Goal: Information Seeking & Learning: Learn about a topic

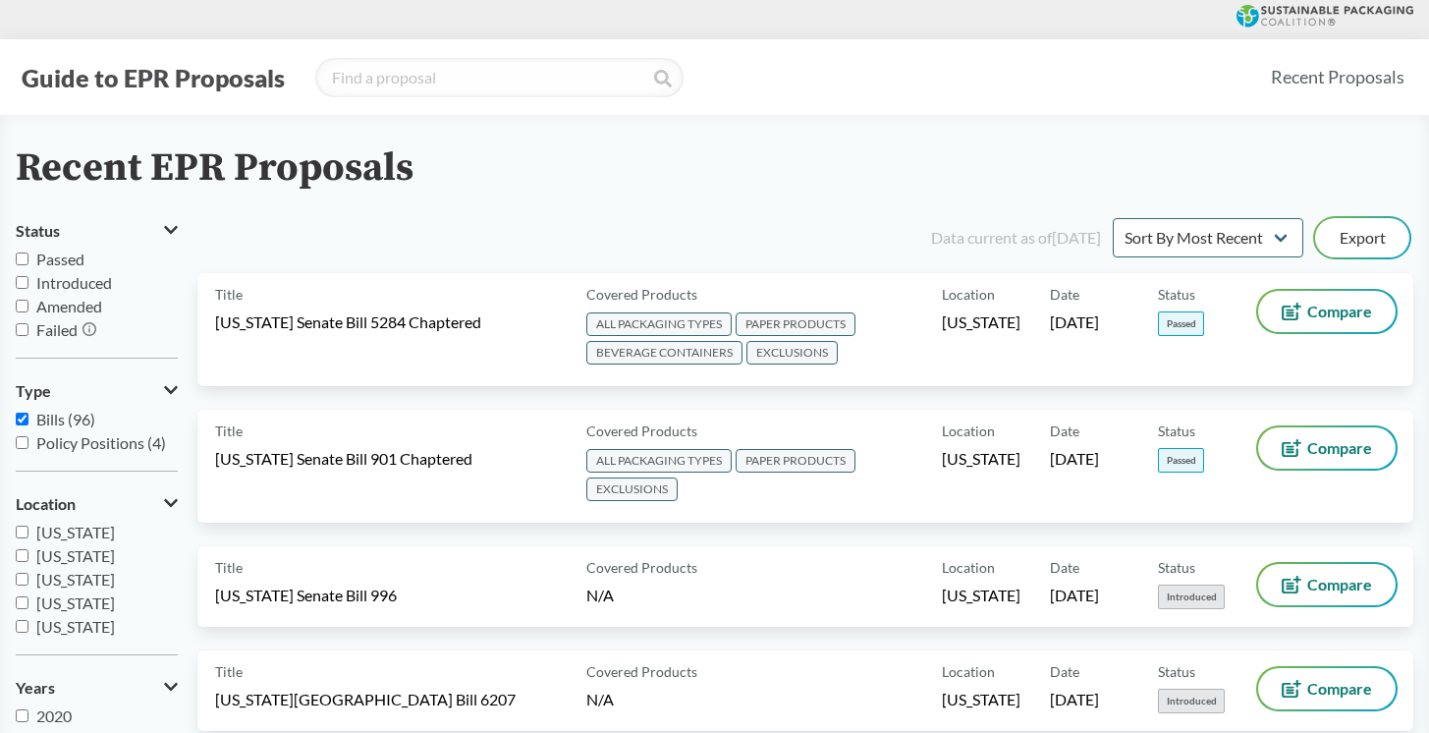
scroll to position [20, 0]
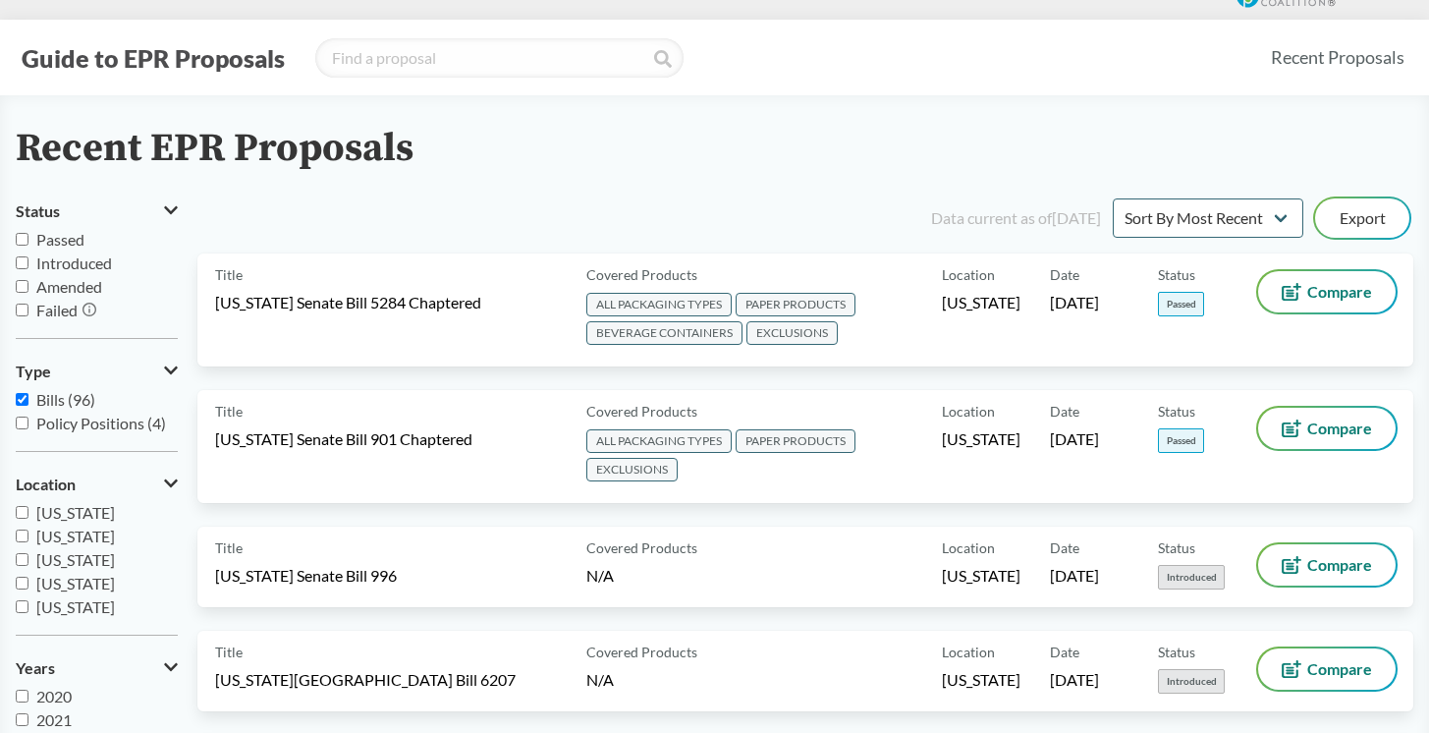
click at [51, 242] on span "Passed" at bounding box center [60, 239] width 48 height 19
click at [28, 242] on input "Passed" at bounding box center [22, 239] width 13 height 13
checkbox input "true"
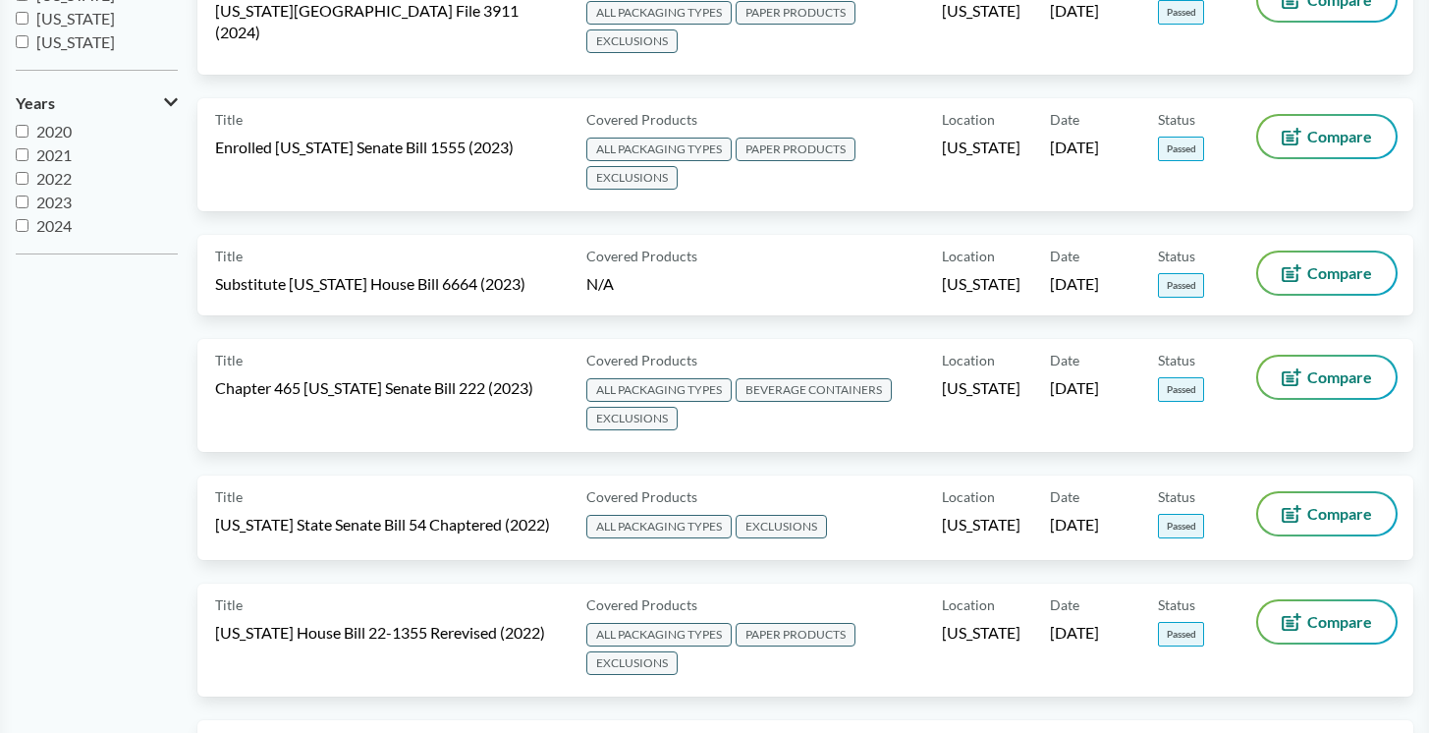
scroll to position [0, 0]
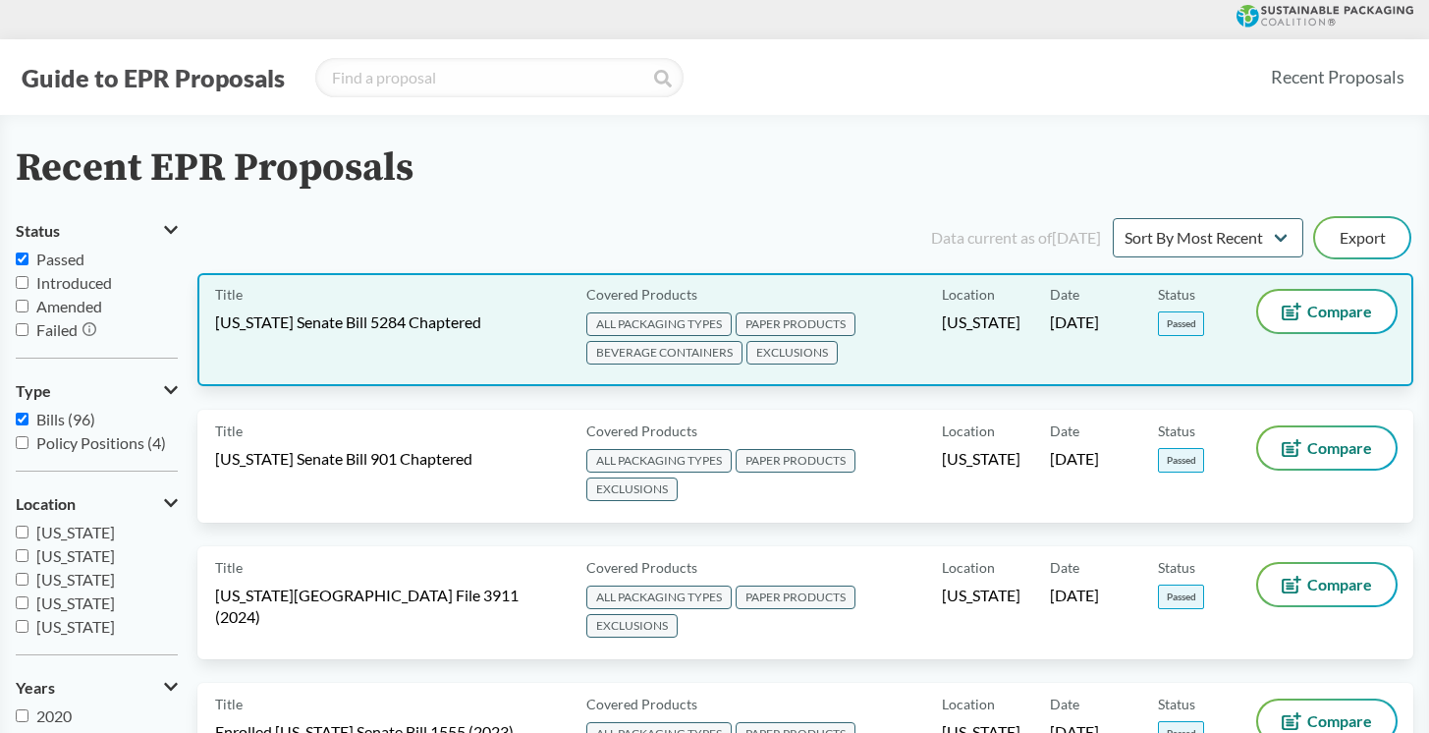
click at [876, 357] on span "ALL PACKAGING TYPES PAPER PRODUCTS BEVERAGE CONTAINERS EXCLUSIONS" at bounding box center [760, 339] width 348 height 57
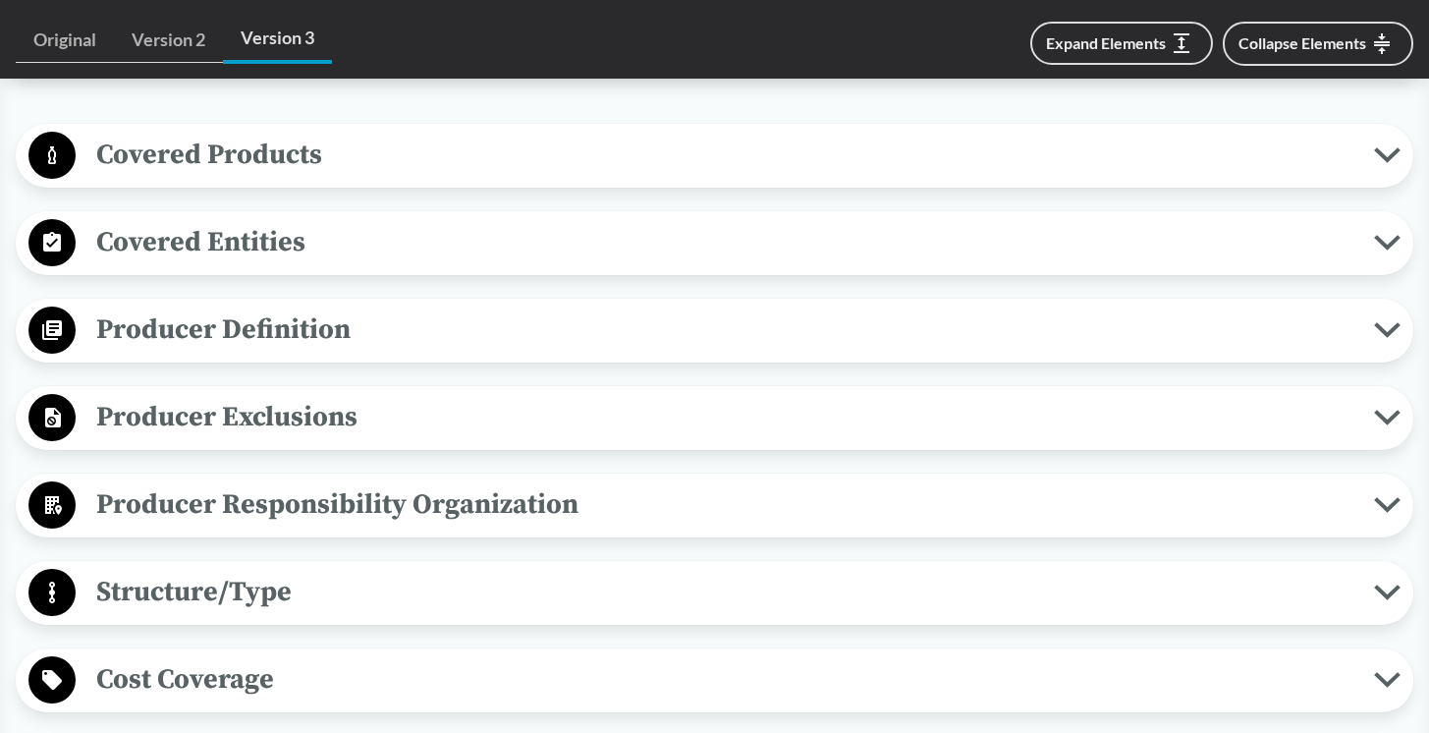
scroll to position [759, 0]
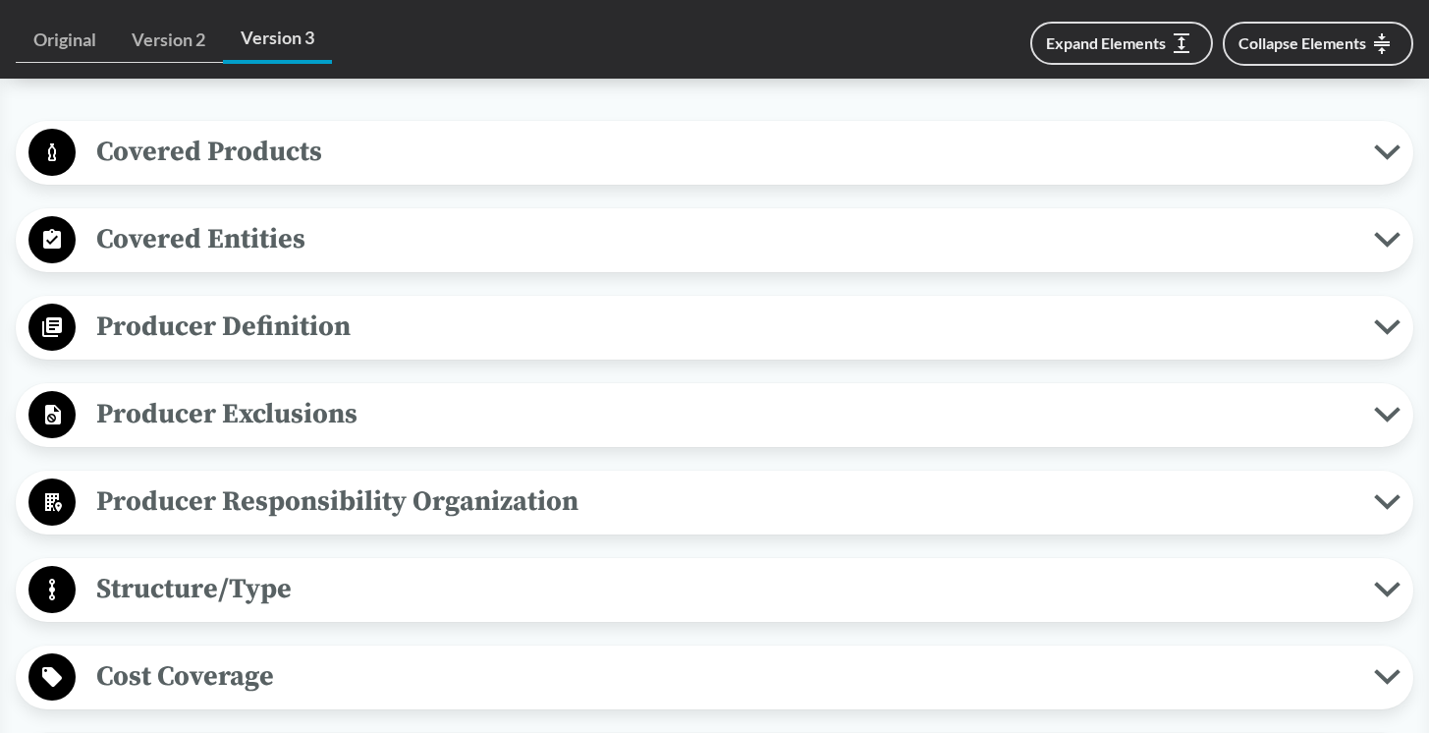
click at [849, 144] on span "Covered Products" at bounding box center [725, 152] width 1298 height 44
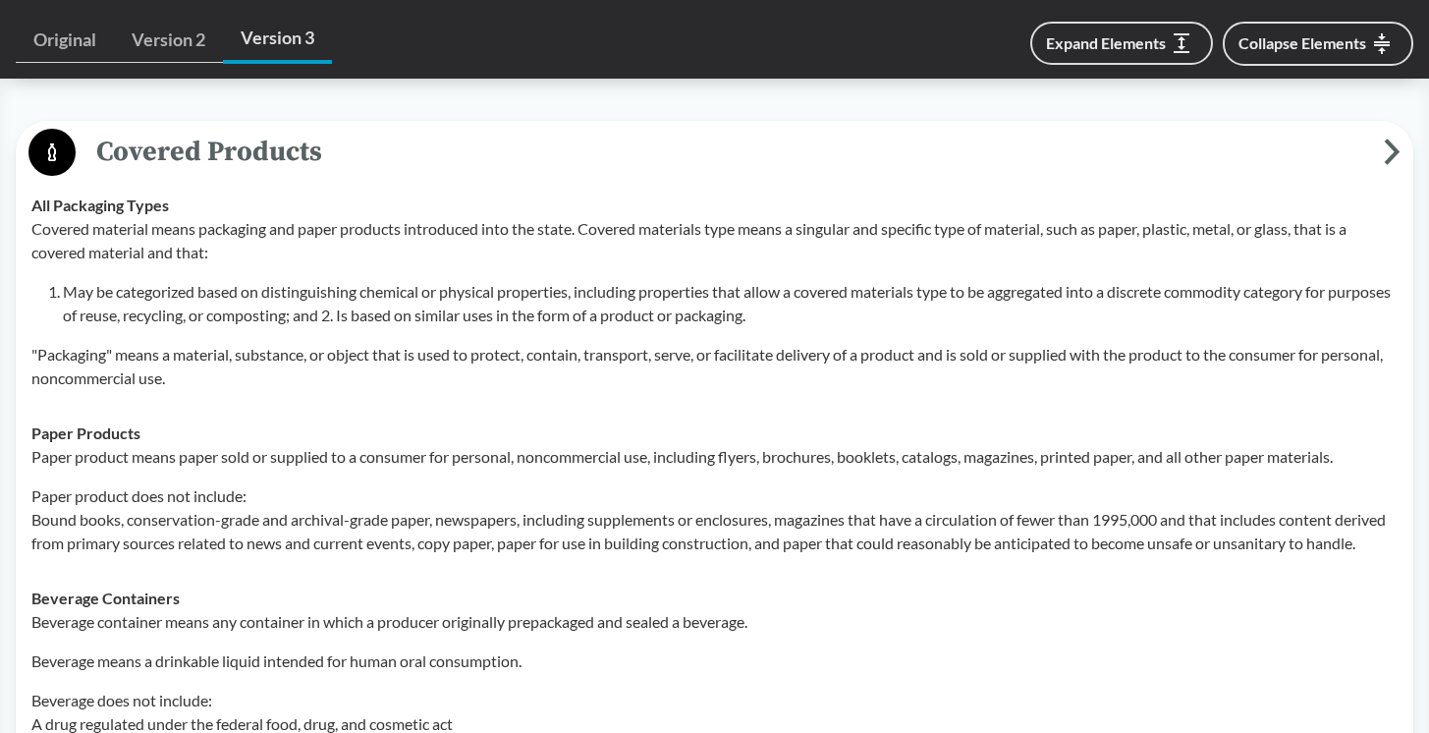
click at [849, 144] on span "Covered Products" at bounding box center [730, 152] width 1308 height 44
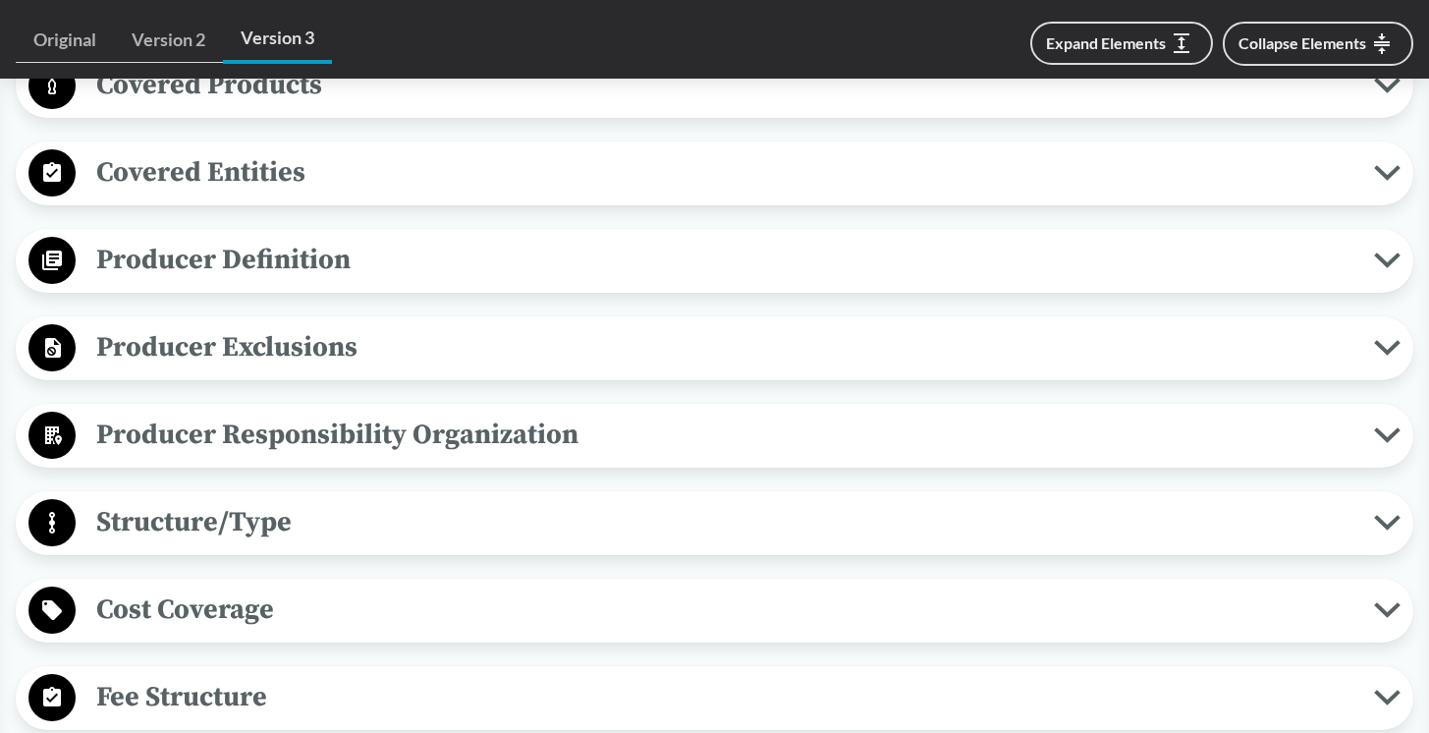
scroll to position [822, 0]
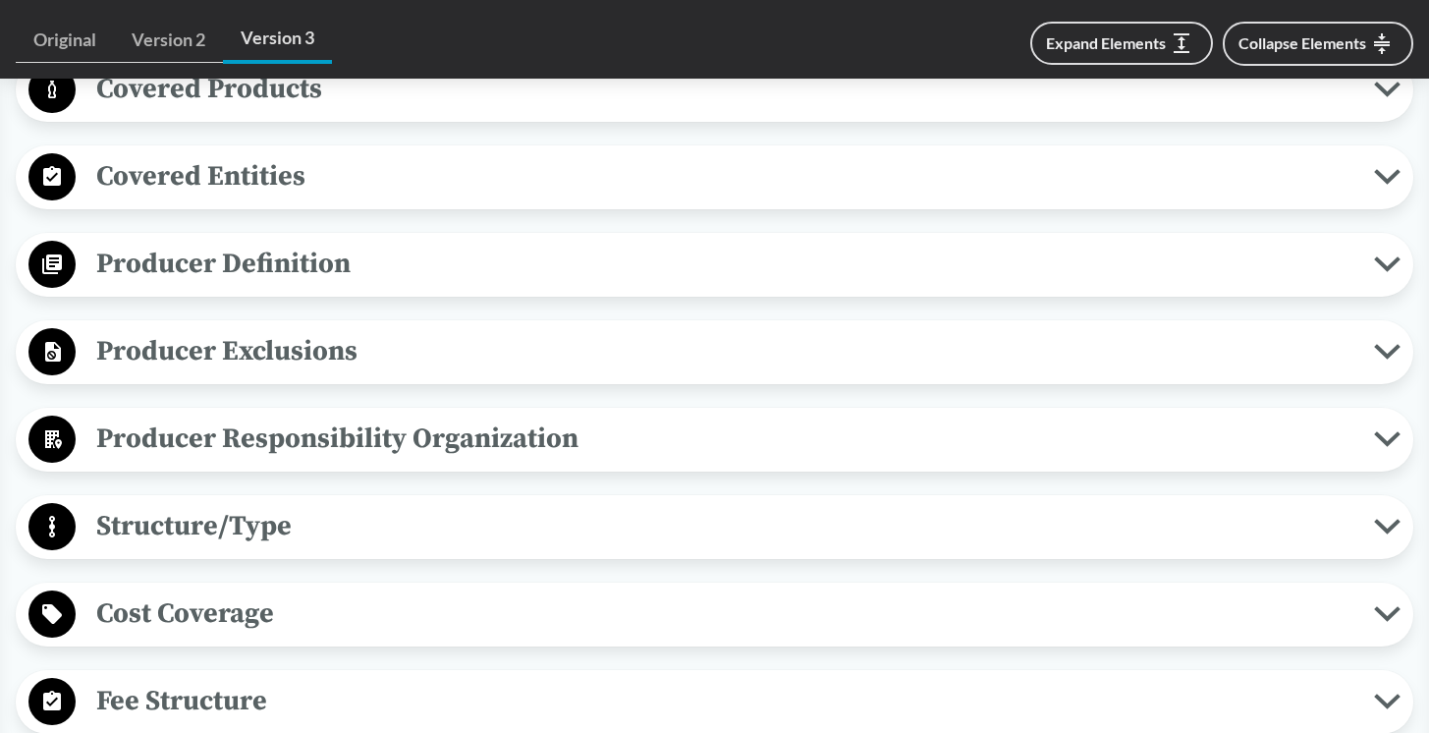
click at [833, 188] on span "Covered Entities" at bounding box center [725, 176] width 1298 height 44
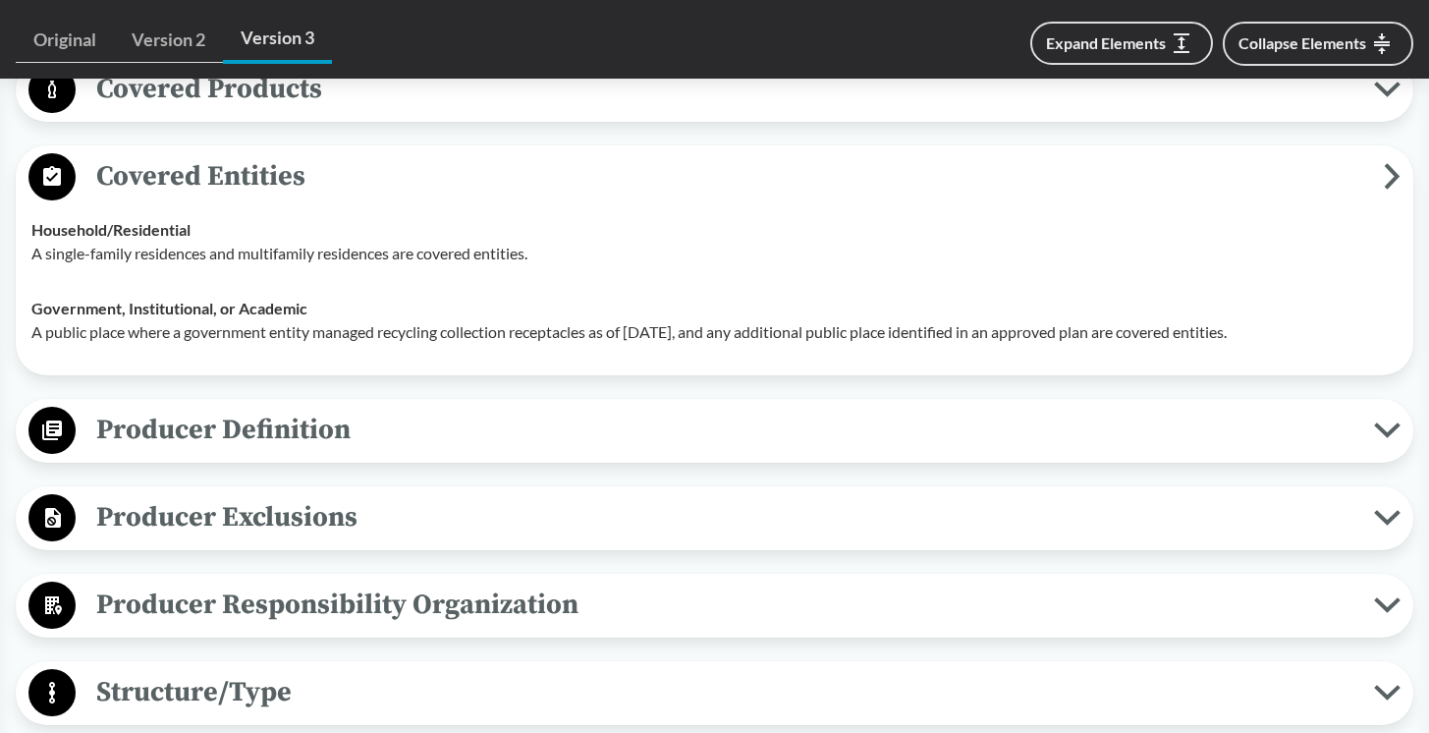
click at [833, 188] on span "Covered Entities" at bounding box center [730, 176] width 1308 height 44
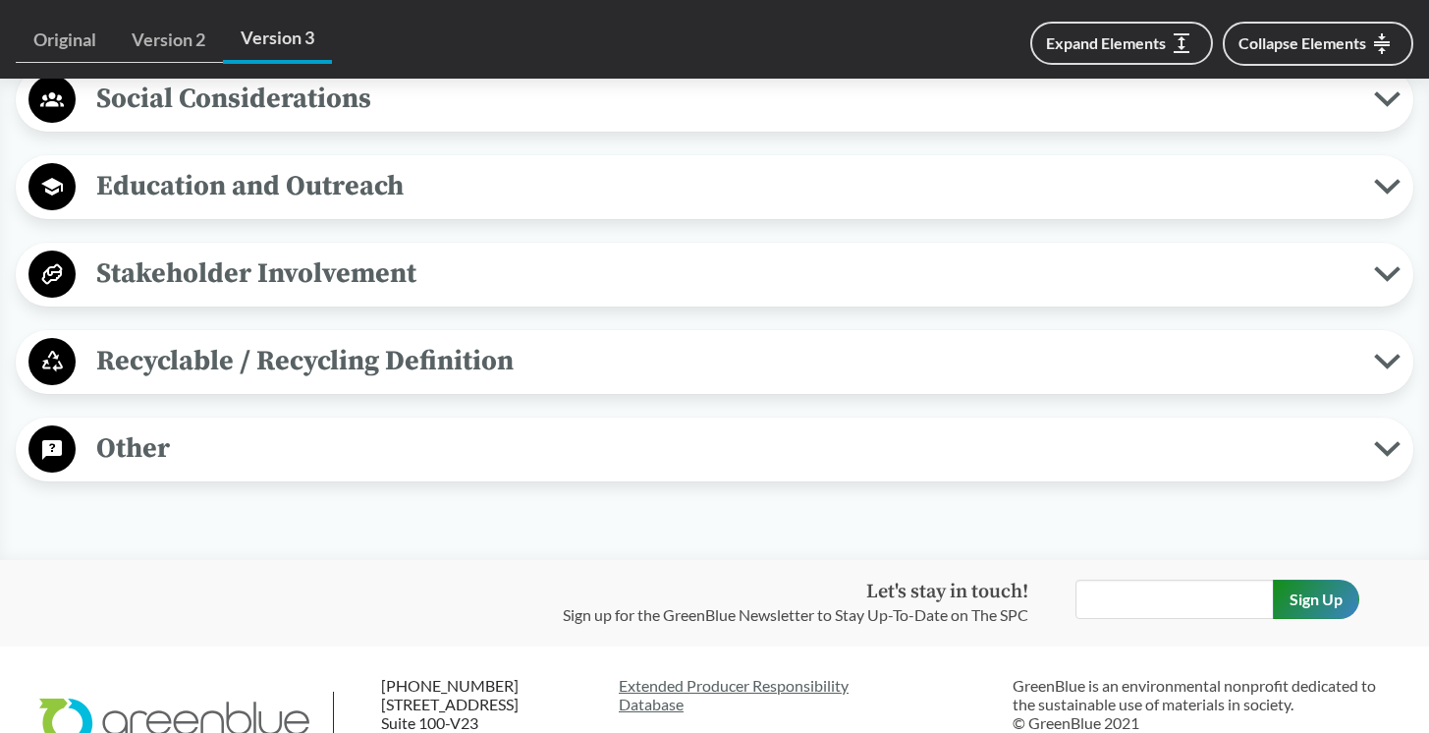
scroll to position [2122, 0]
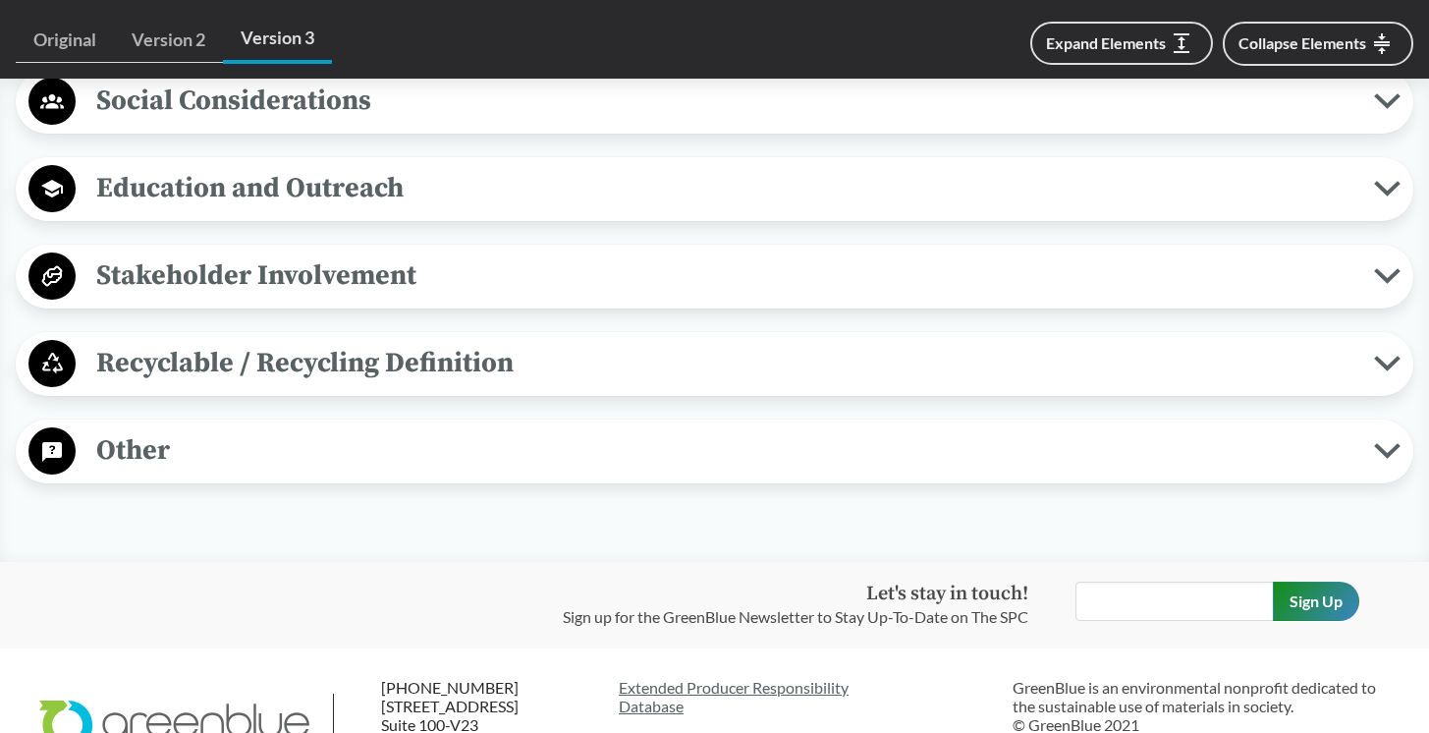
click at [777, 389] on div "Recyclable / Recycling Definition Defines "Recycling" Recycling means transform…" at bounding box center [715, 364] width 1398 height 64
click at [777, 362] on span "Recyclable / Recycling Definition" at bounding box center [725, 363] width 1298 height 44
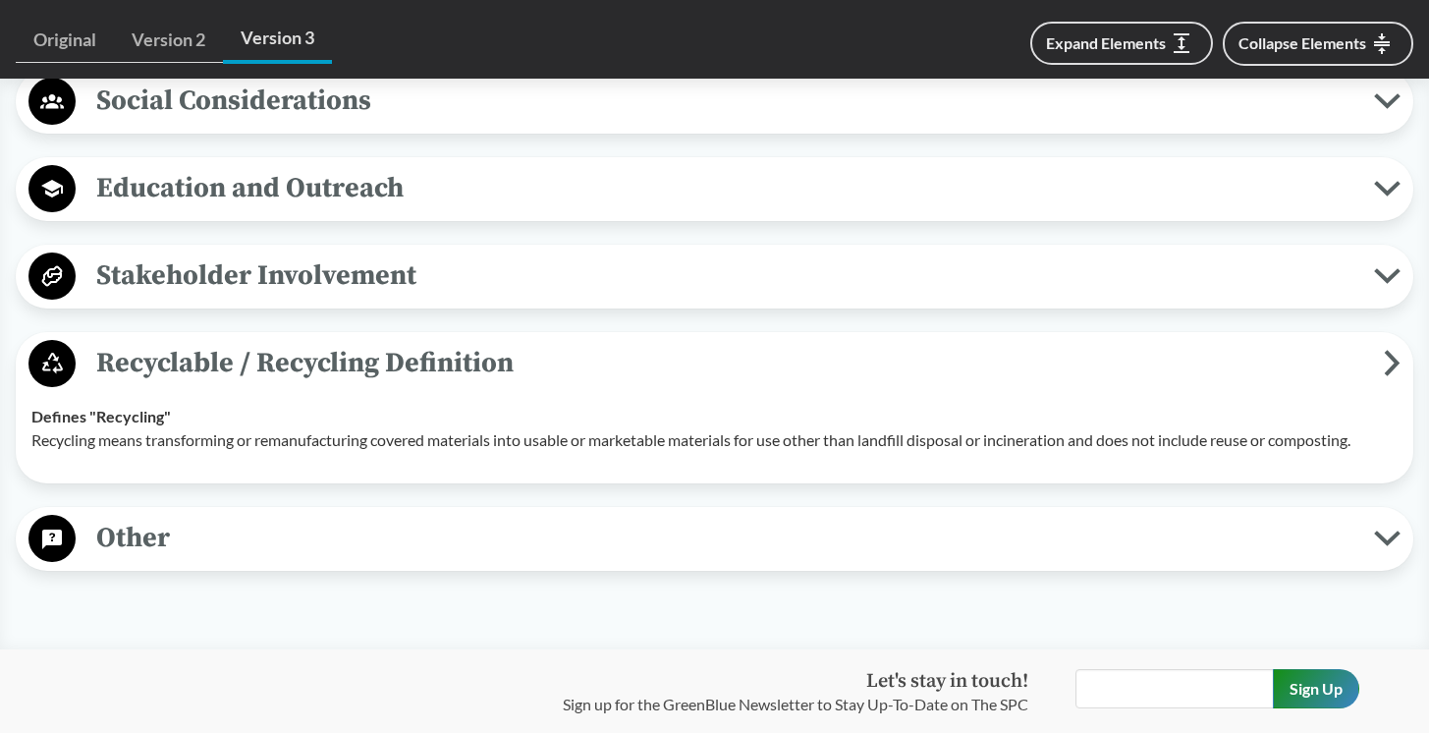
click at [777, 362] on span "Recyclable / Recycling Definition" at bounding box center [730, 363] width 1308 height 44
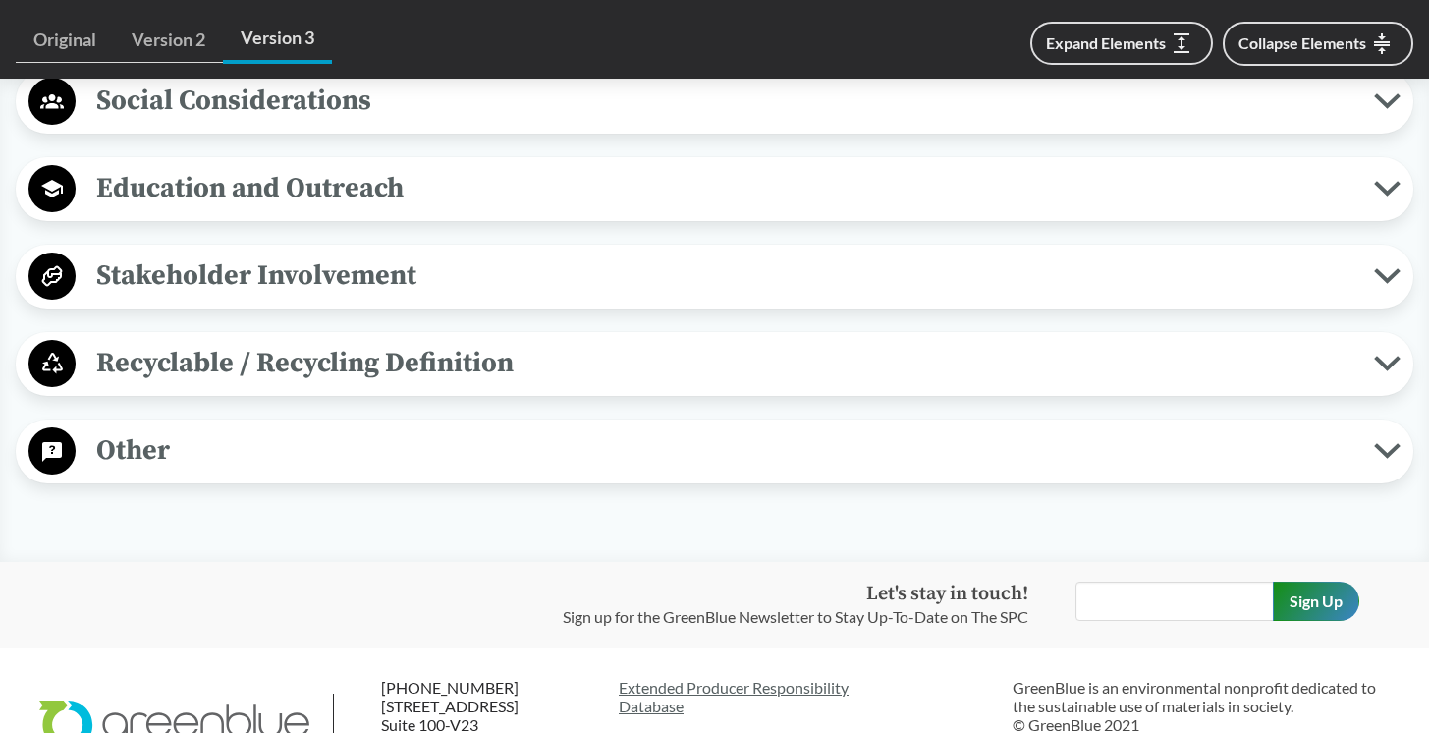
click at [770, 287] on span "Stakeholder Involvement" at bounding box center [725, 275] width 1298 height 44
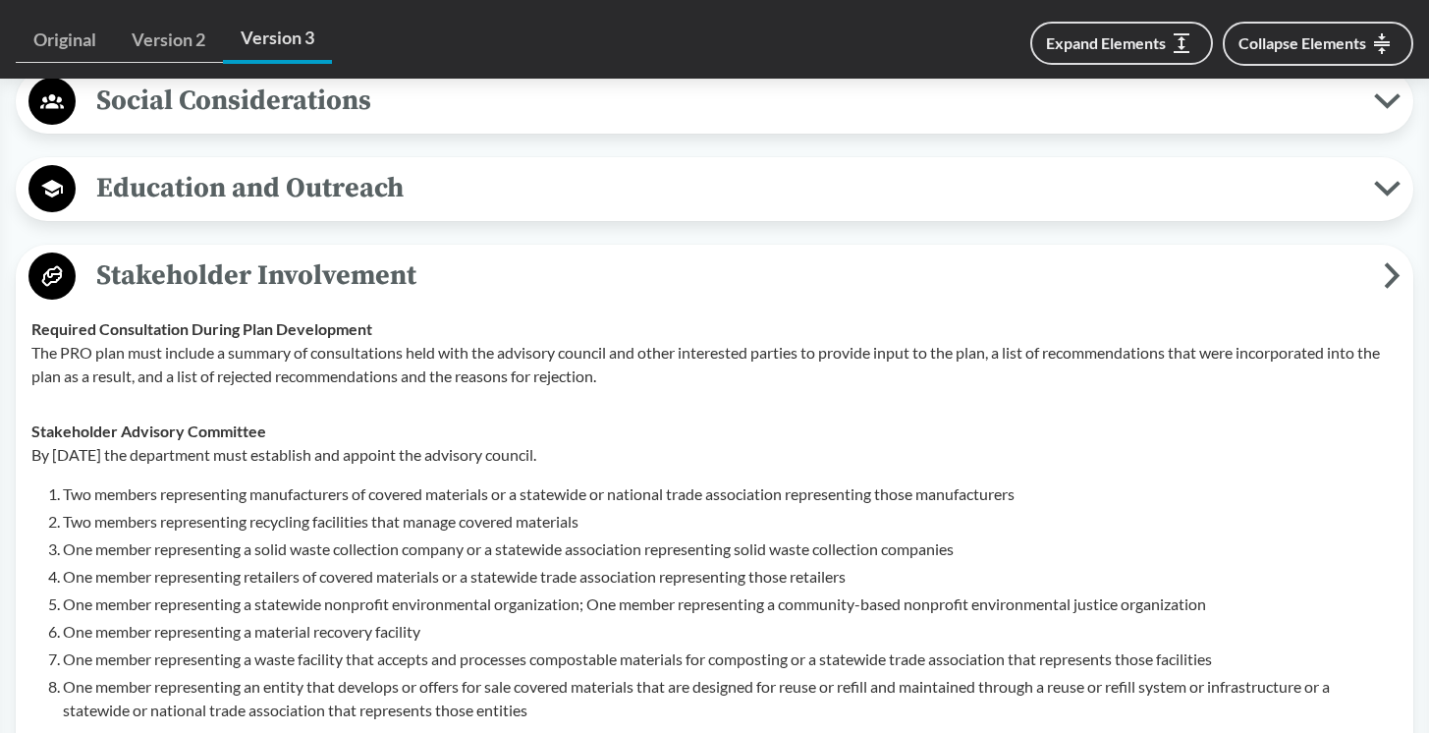
click at [770, 287] on span "Stakeholder Involvement" at bounding box center [730, 275] width 1308 height 44
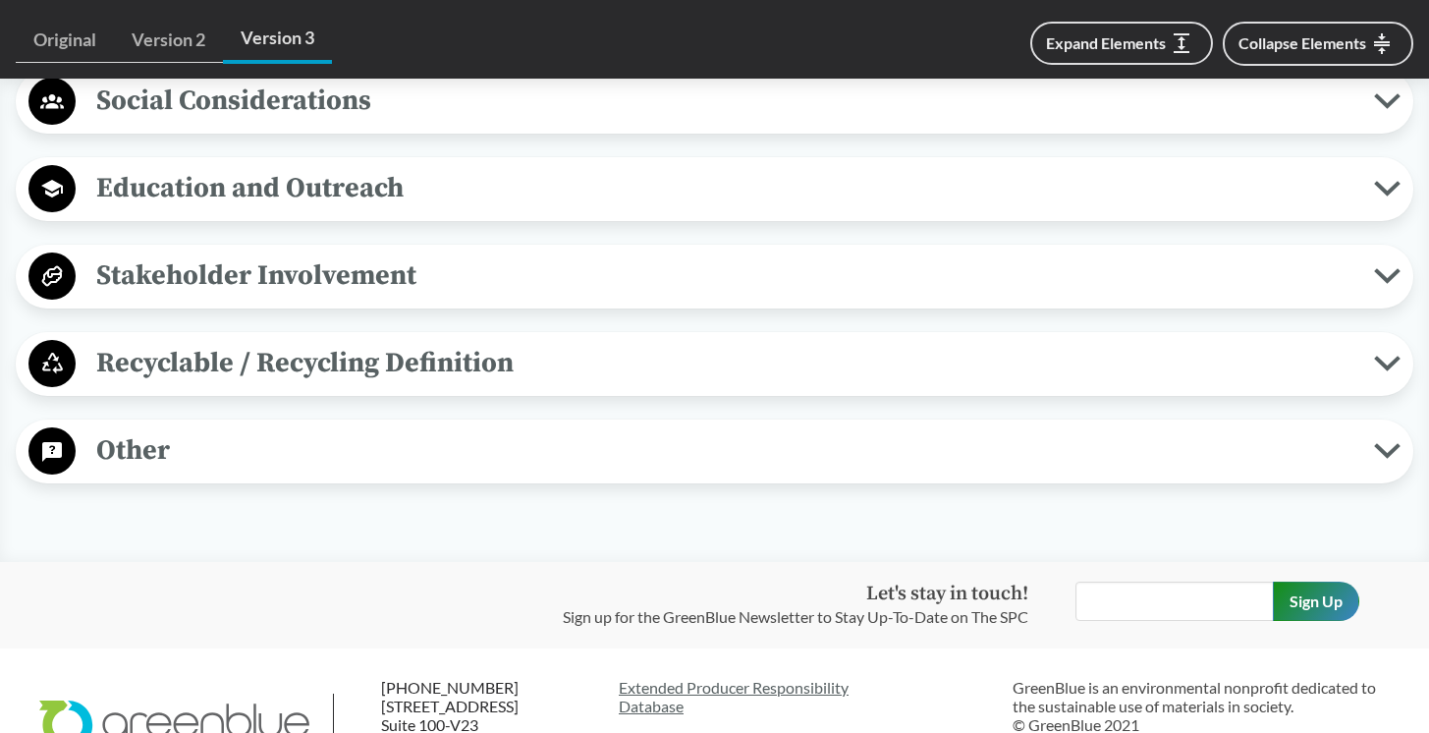
click at [755, 379] on span "Recyclable / Recycling Definition" at bounding box center [725, 363] width 1298 height 44
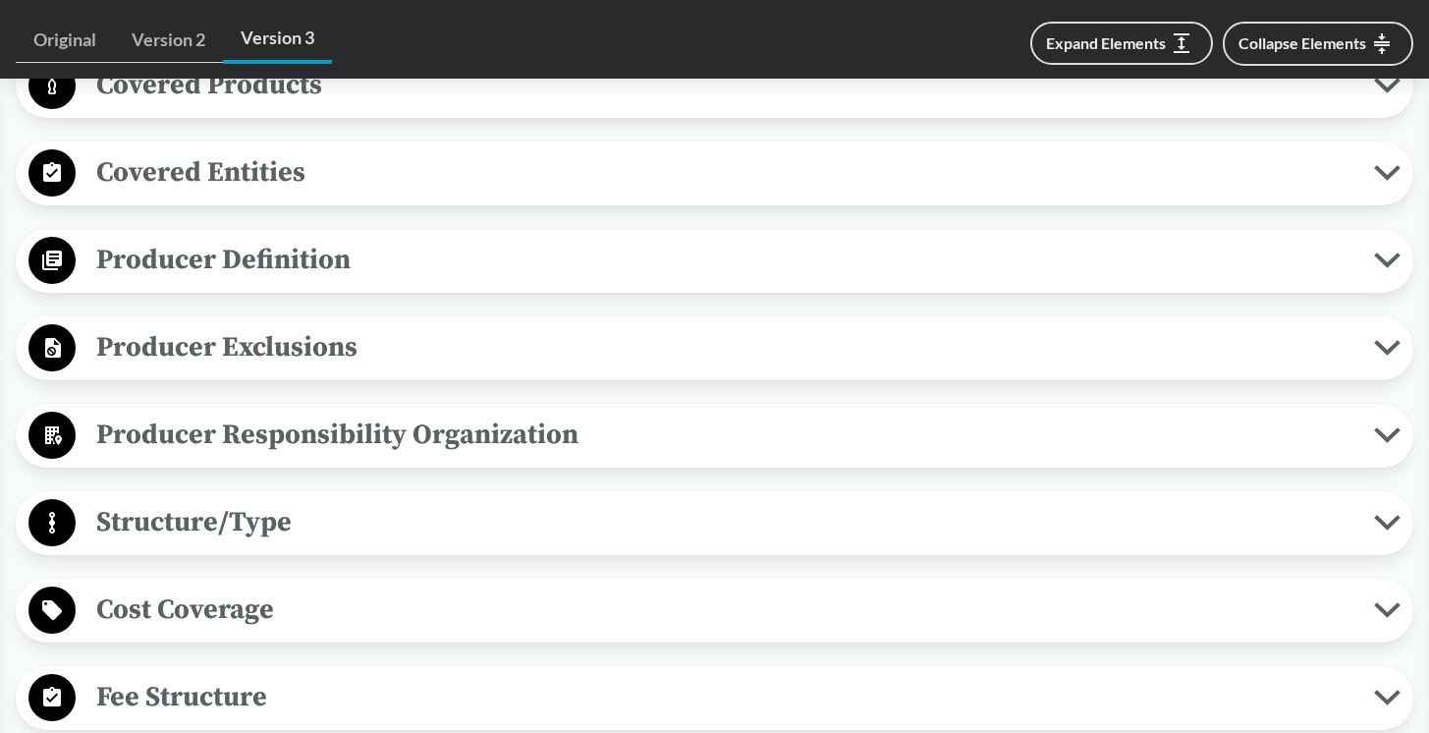
scroll to position [828, 0]
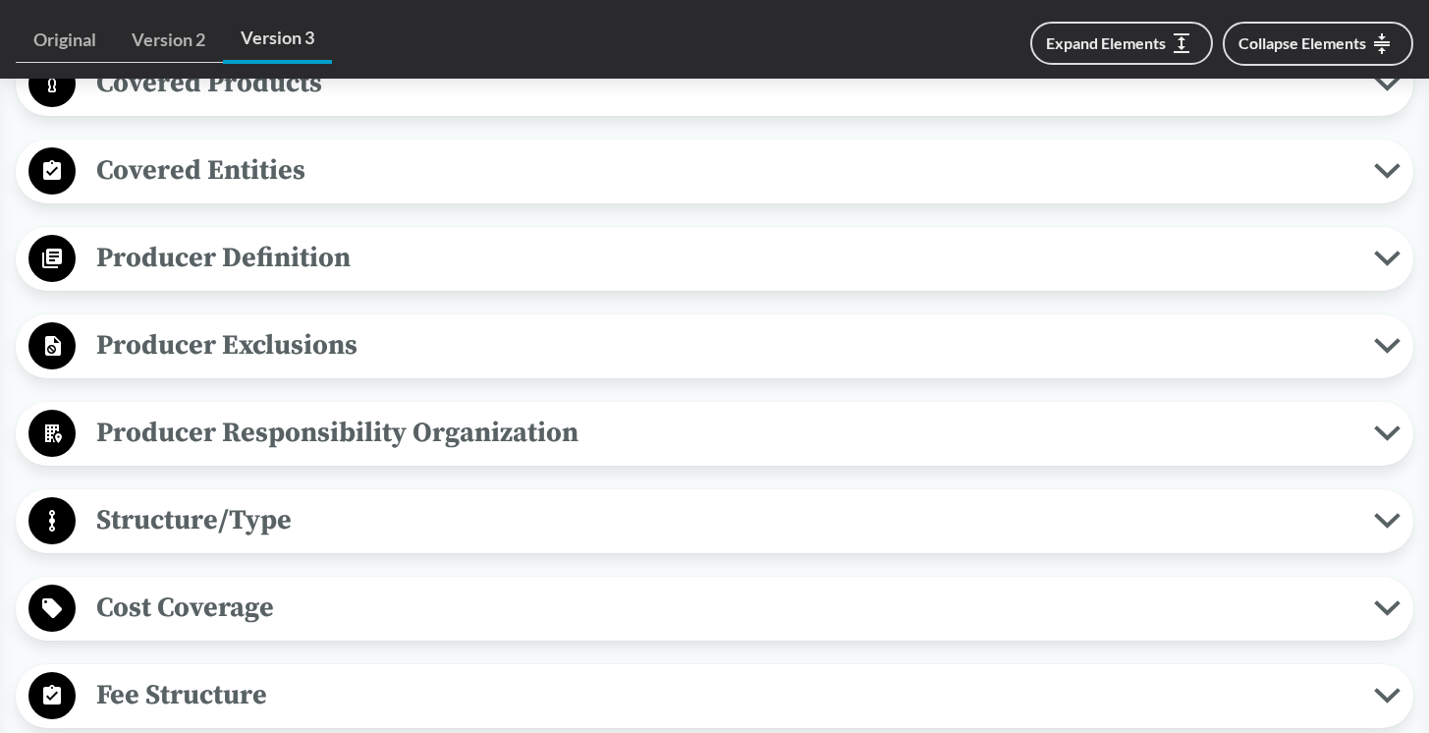
click at [271, 256] on span "Producer Definition" at bounding box center [725, 258] width 1298 height 44
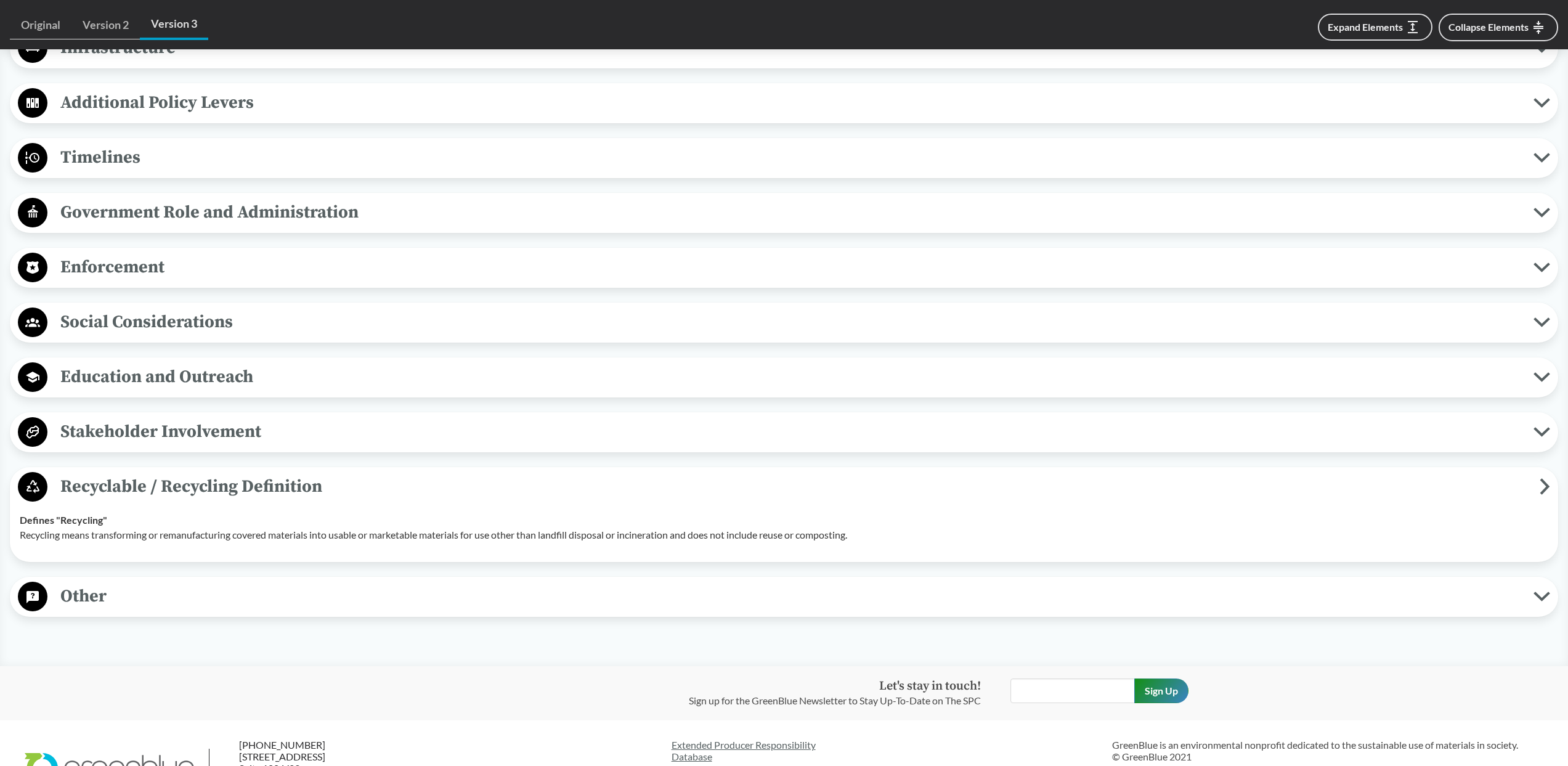
scroll to position [1692, 0]
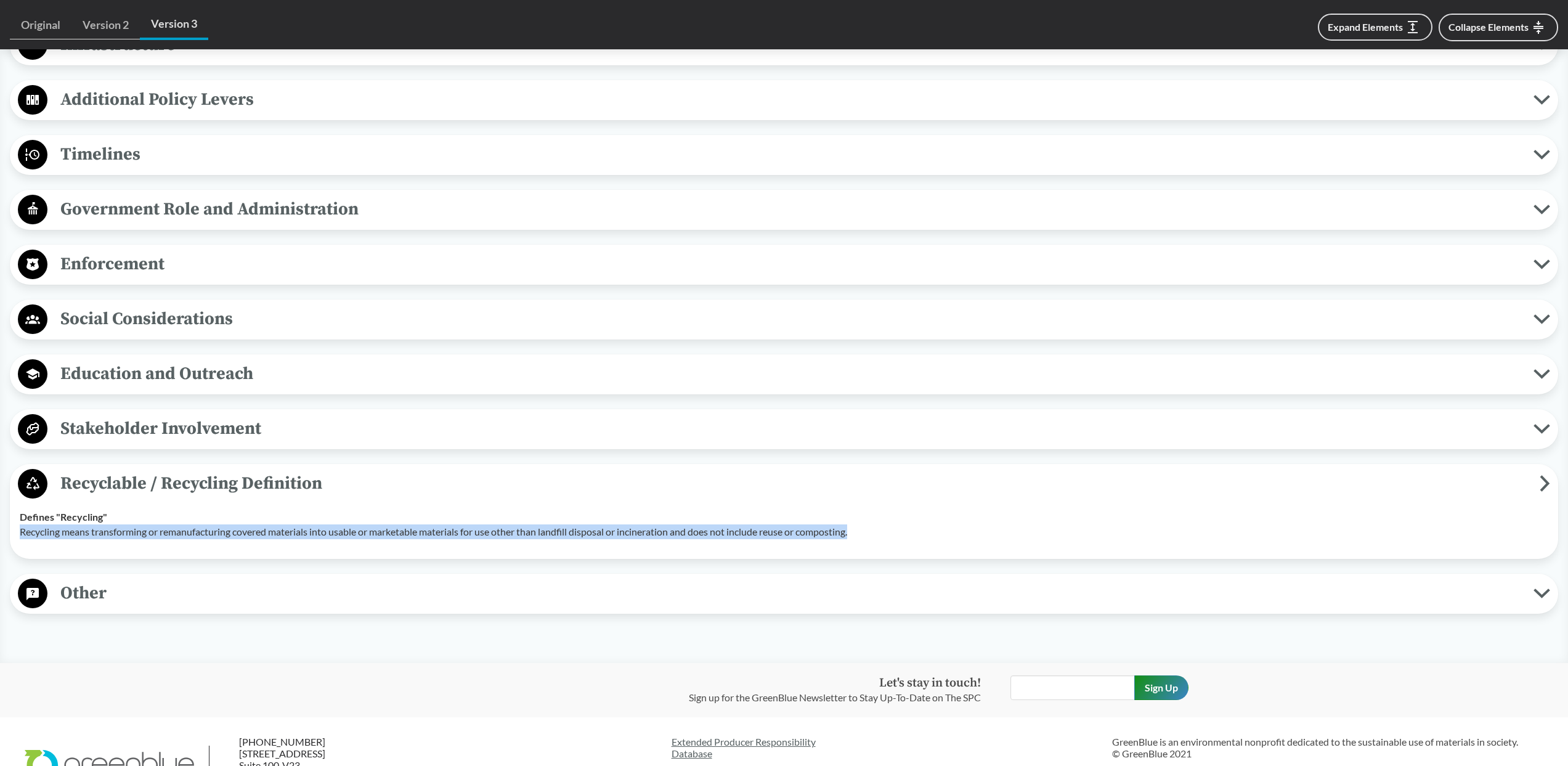
drag, startPoint x: 871, startPoint y: 533, endPoint x: 18, endPoint y: 535, distance: 853.0
click at [18, 459] on td "Defines "Recycling" Recycling means transforming or remanufacturing covered mat…" at bounding box center [784, 524] width 1540 height 50
copy p "Recycling means transforming or remanufacturing covered materials into usable o…"
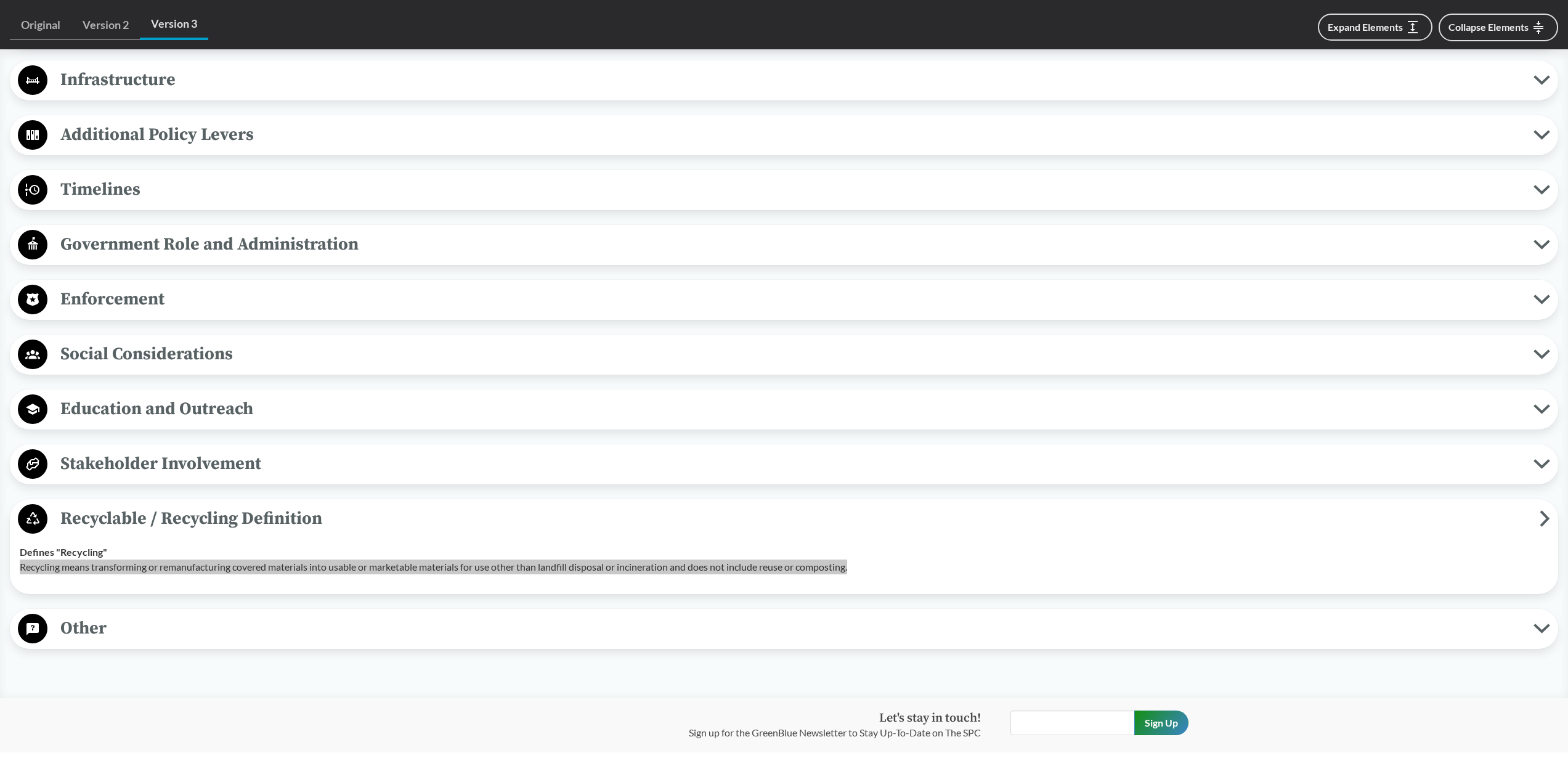
scroll to position [1656, 0]
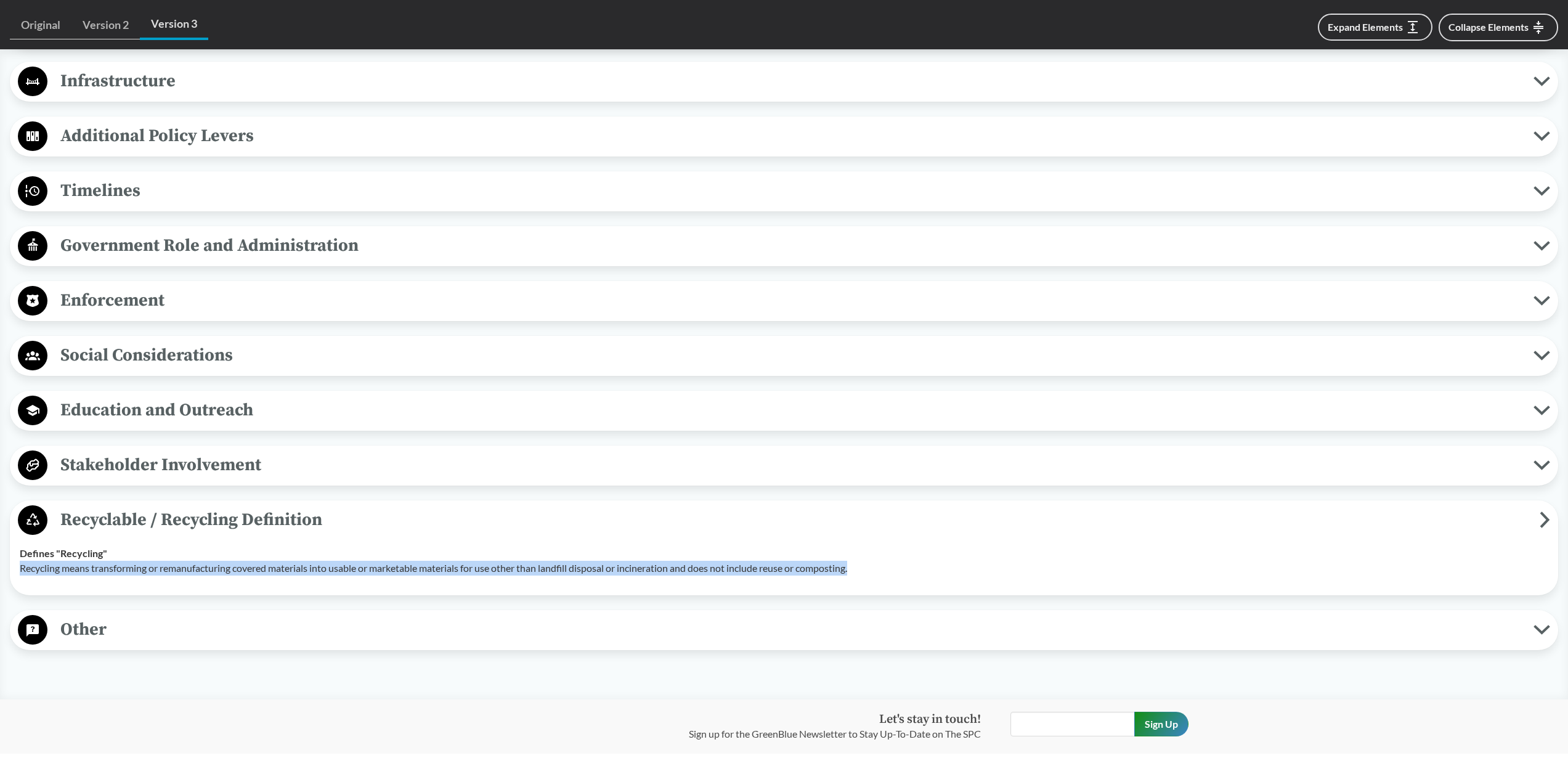
click at [468, 459] on span "Recyclable / Recycling Definition" at bounding box center [793, 519] width 1492 height 28
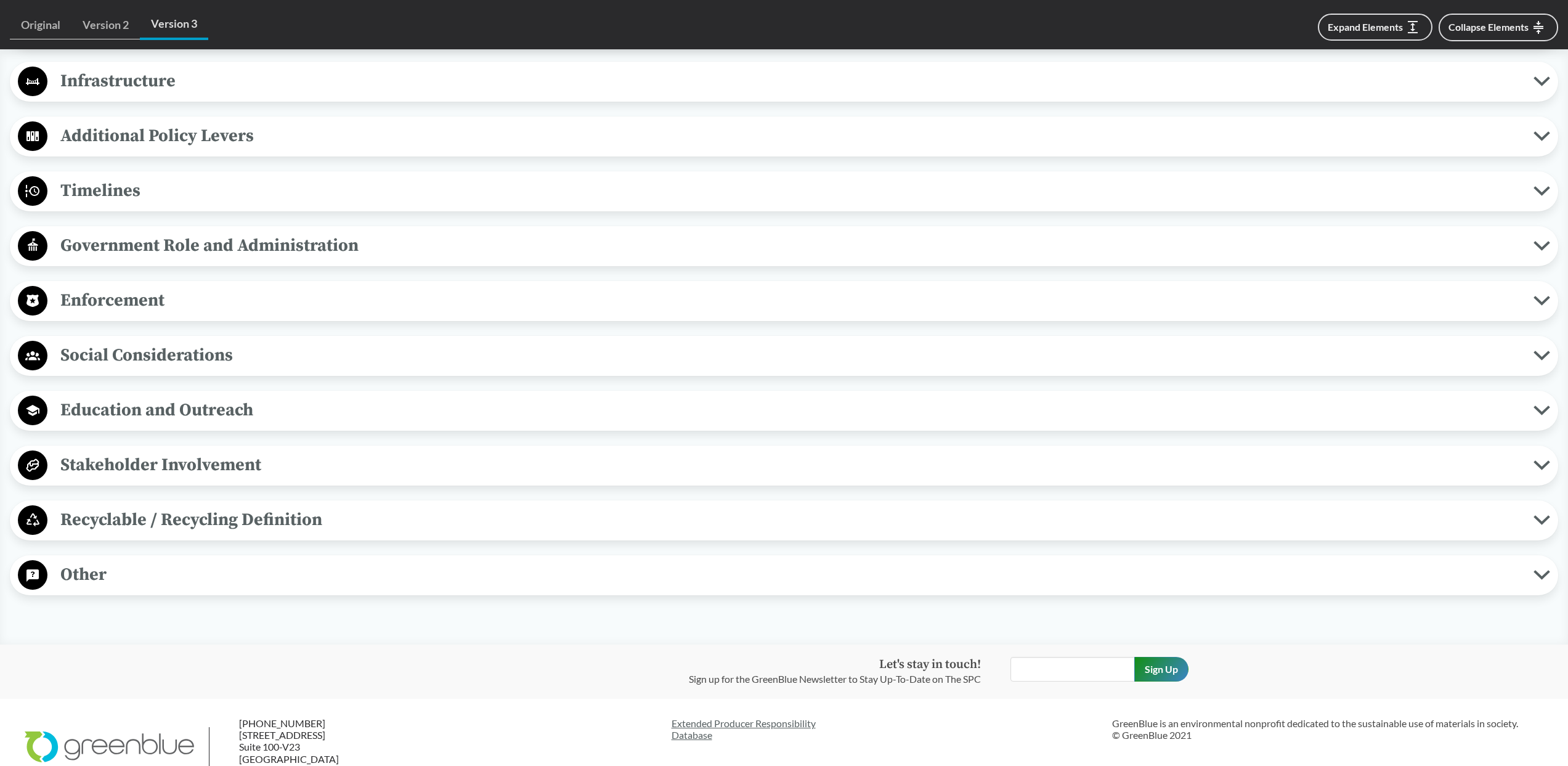
click at [465, 459] on span "Stakeholder Involvement" at bounding box center [790, 465] width 1486 height 28
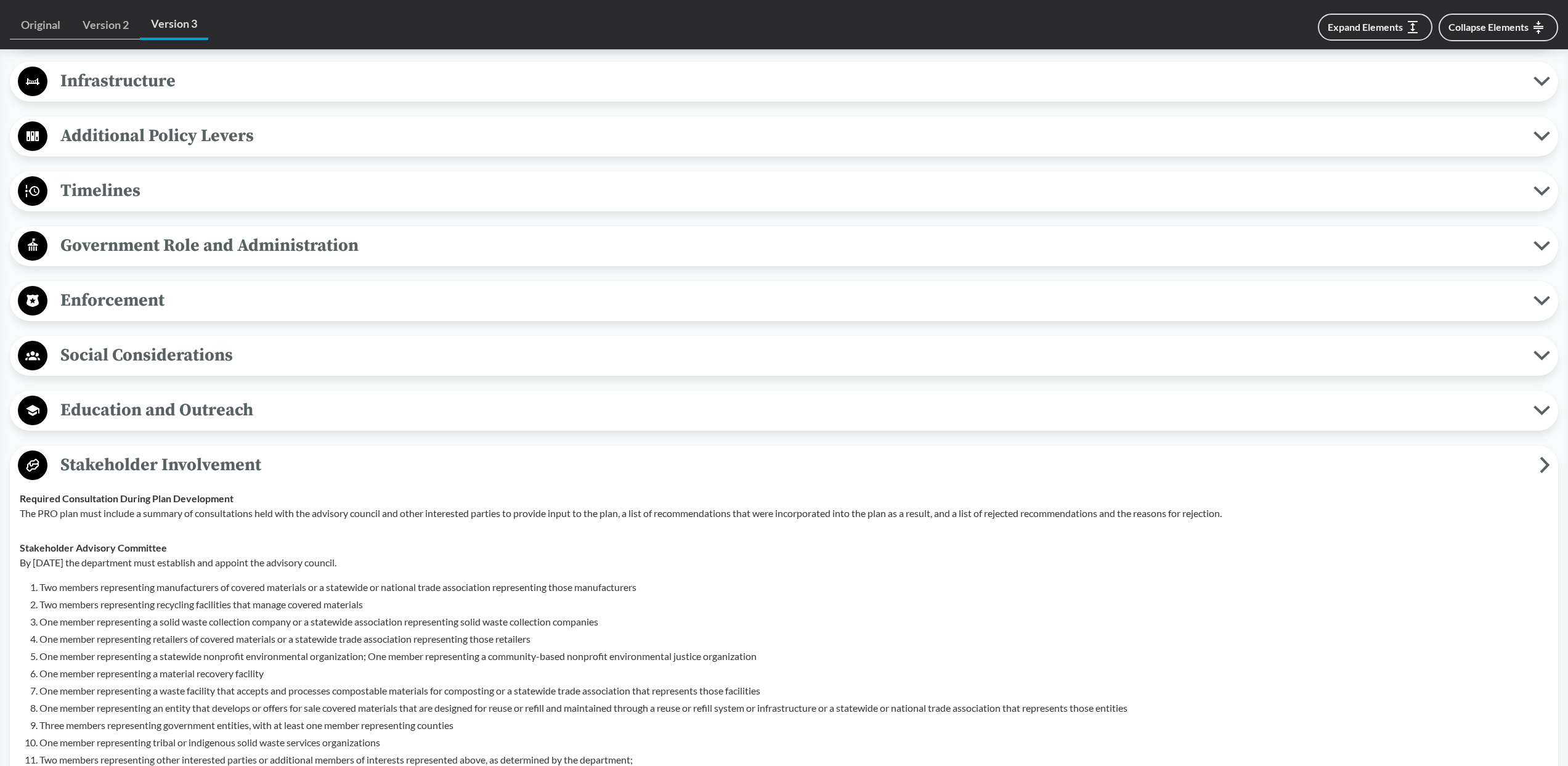
click at [465, 459] on span "Stakeholder Involvement" at bounding box center [793, 465] width 1492 height 28
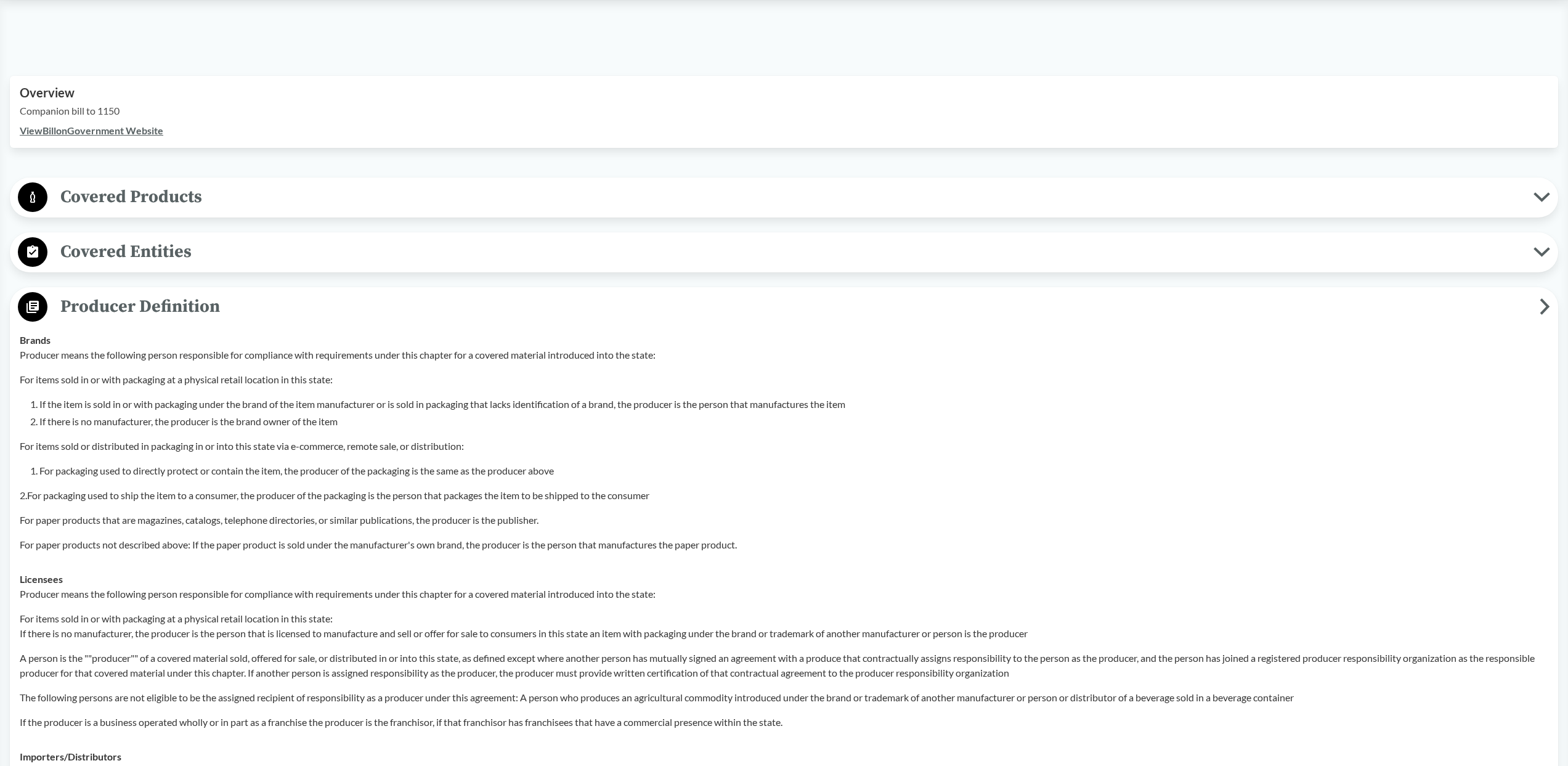
scroll to position [341, 0]
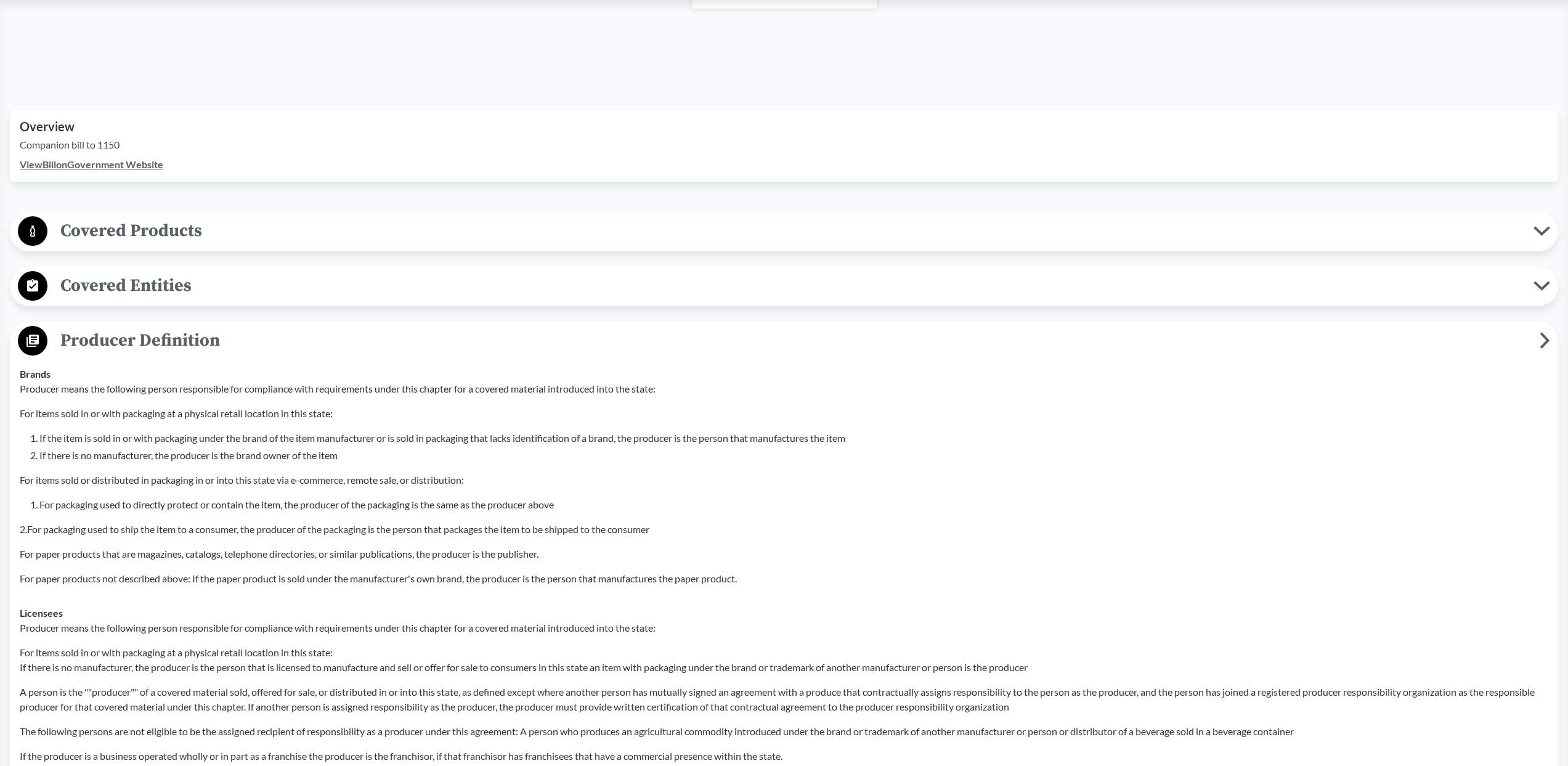
click at [441, 326] on button "Producer Definition" at bounding box center [784, 341] width 1540 height 31
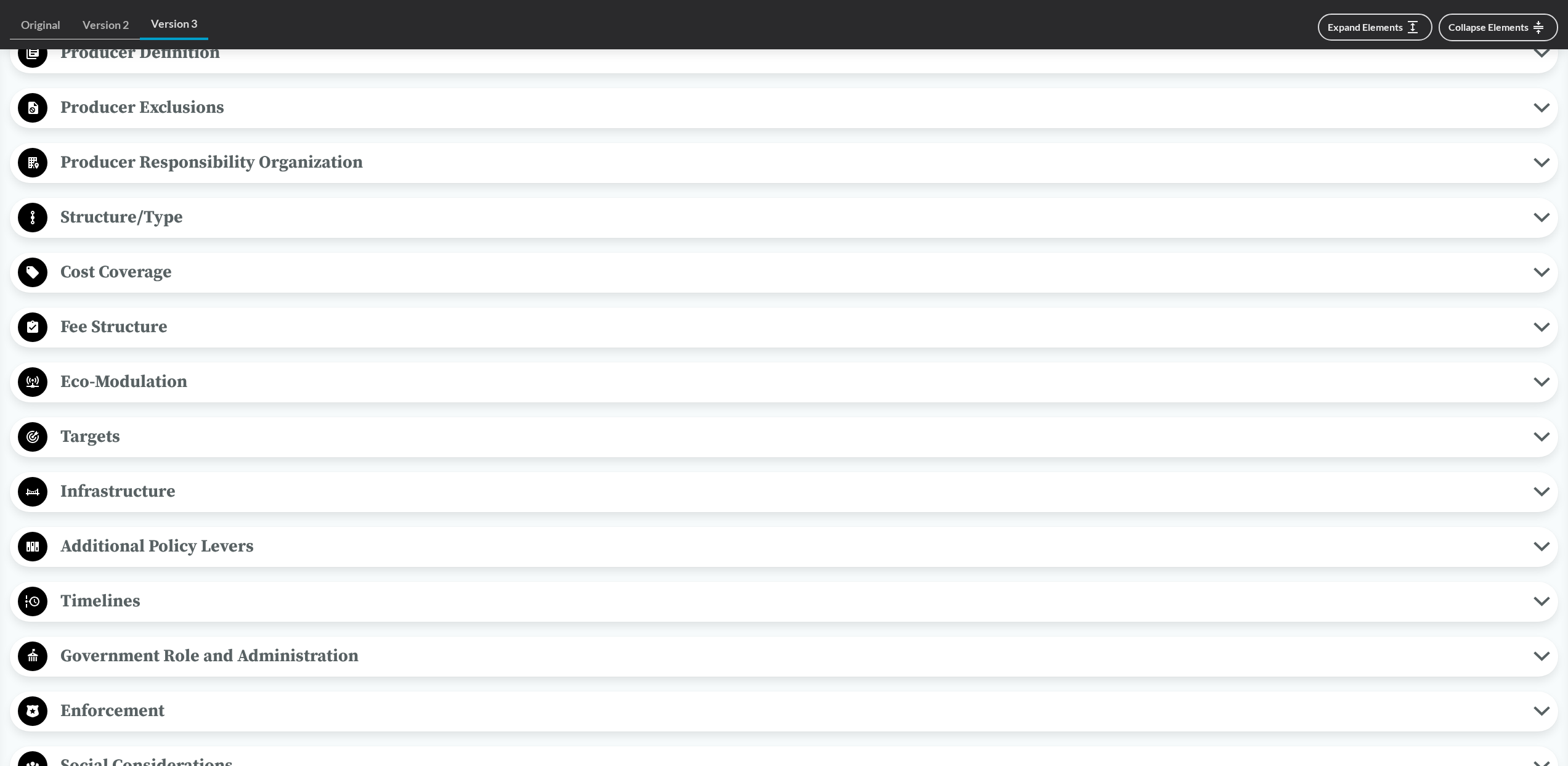
scroll to position [637, 0]
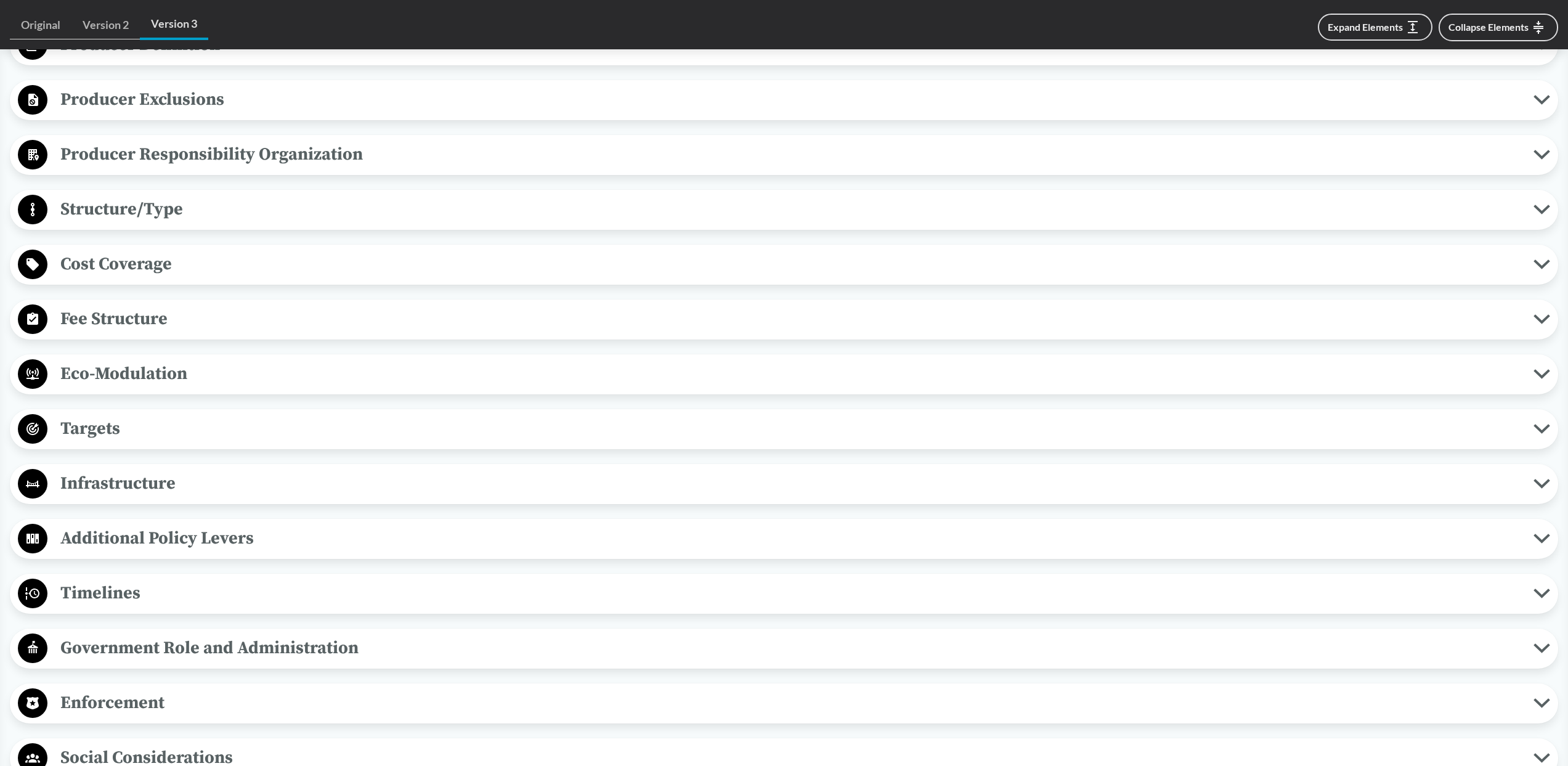
click at [550, 429] on span "Targets" at bounding box center [790, 428] width 1486 height 28
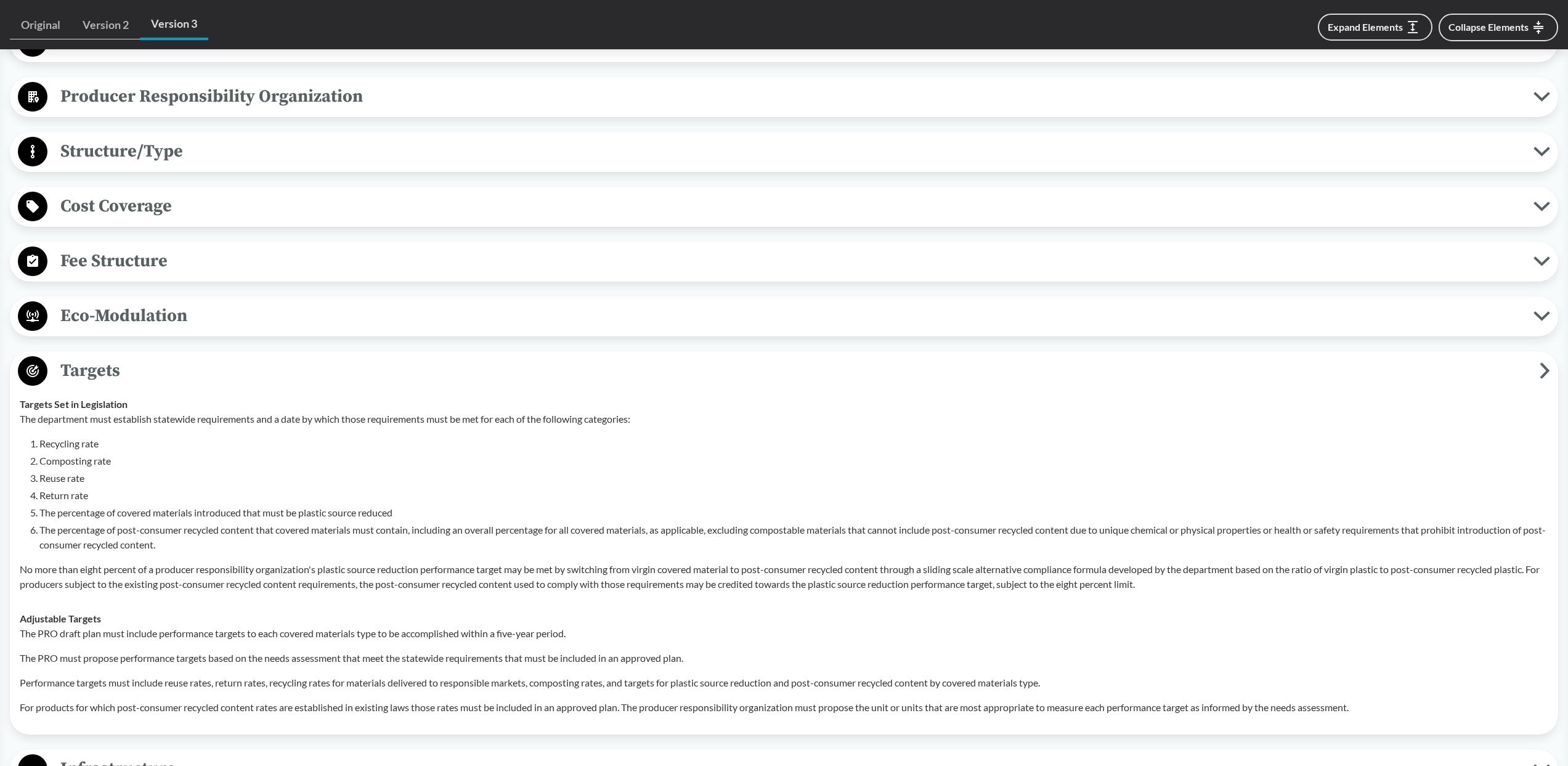
scroll to position [695, 0]
click at [549, 362] on span "Targets" at bounding box center [793, 370] width 1492 height 28
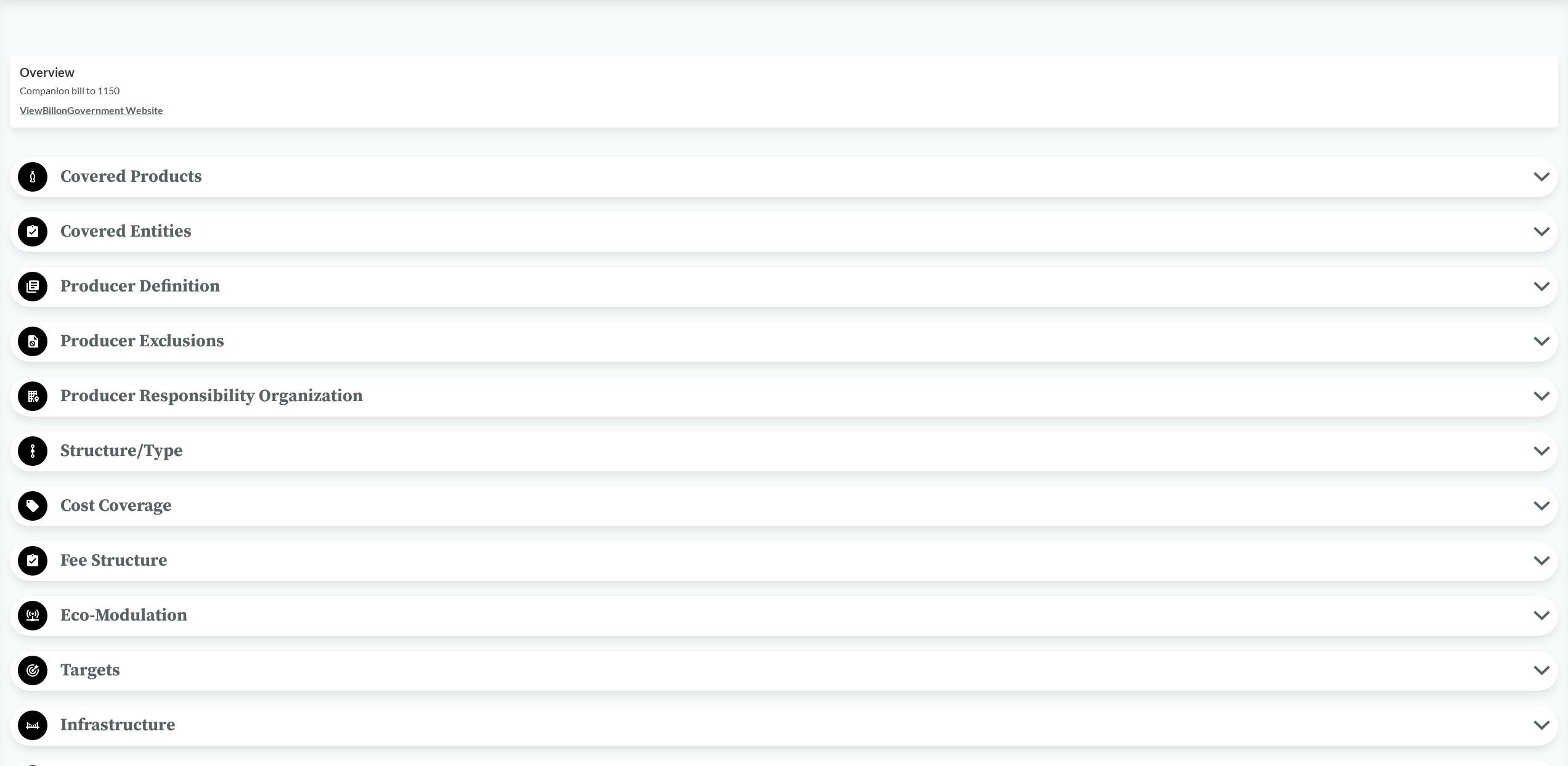
scroll to position [398, 0]
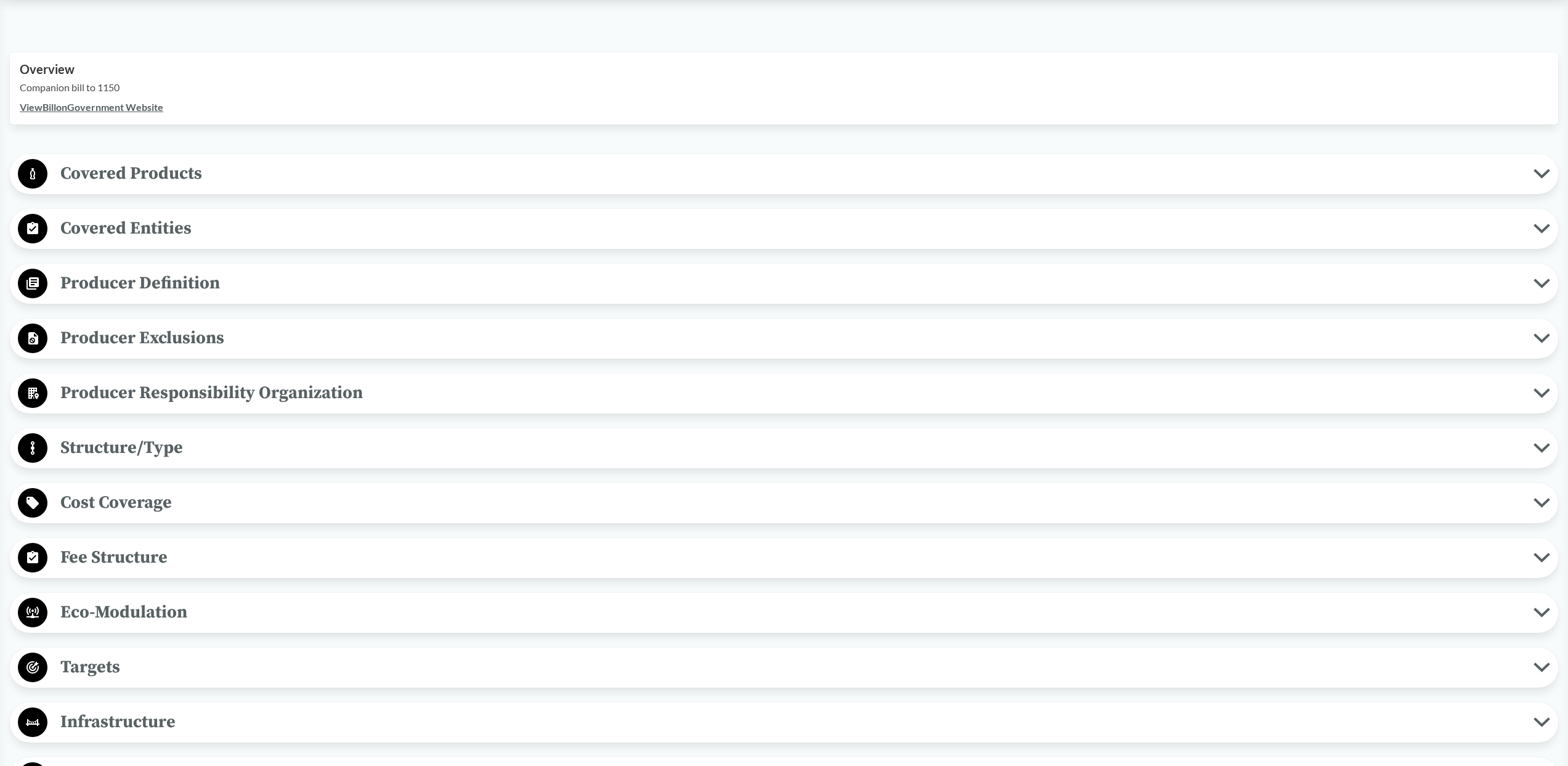
click at [489, 343] on span "Producer Exclusions" at bounding box center [790, 338] width 1486 height 28
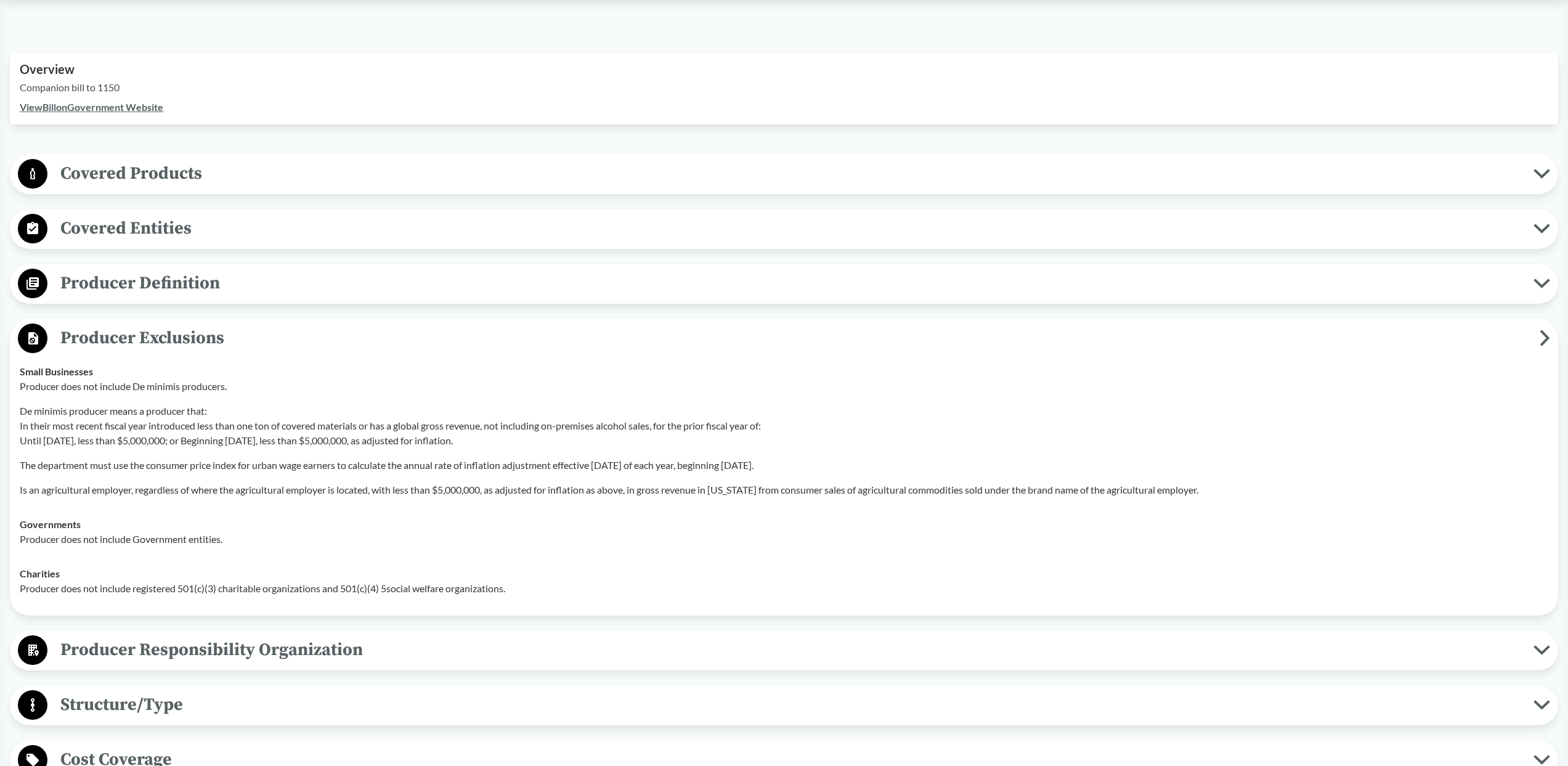
click at [489, 343] on span "Producer Exclusions" at bounding box center [793, 338] width 1492 height 28
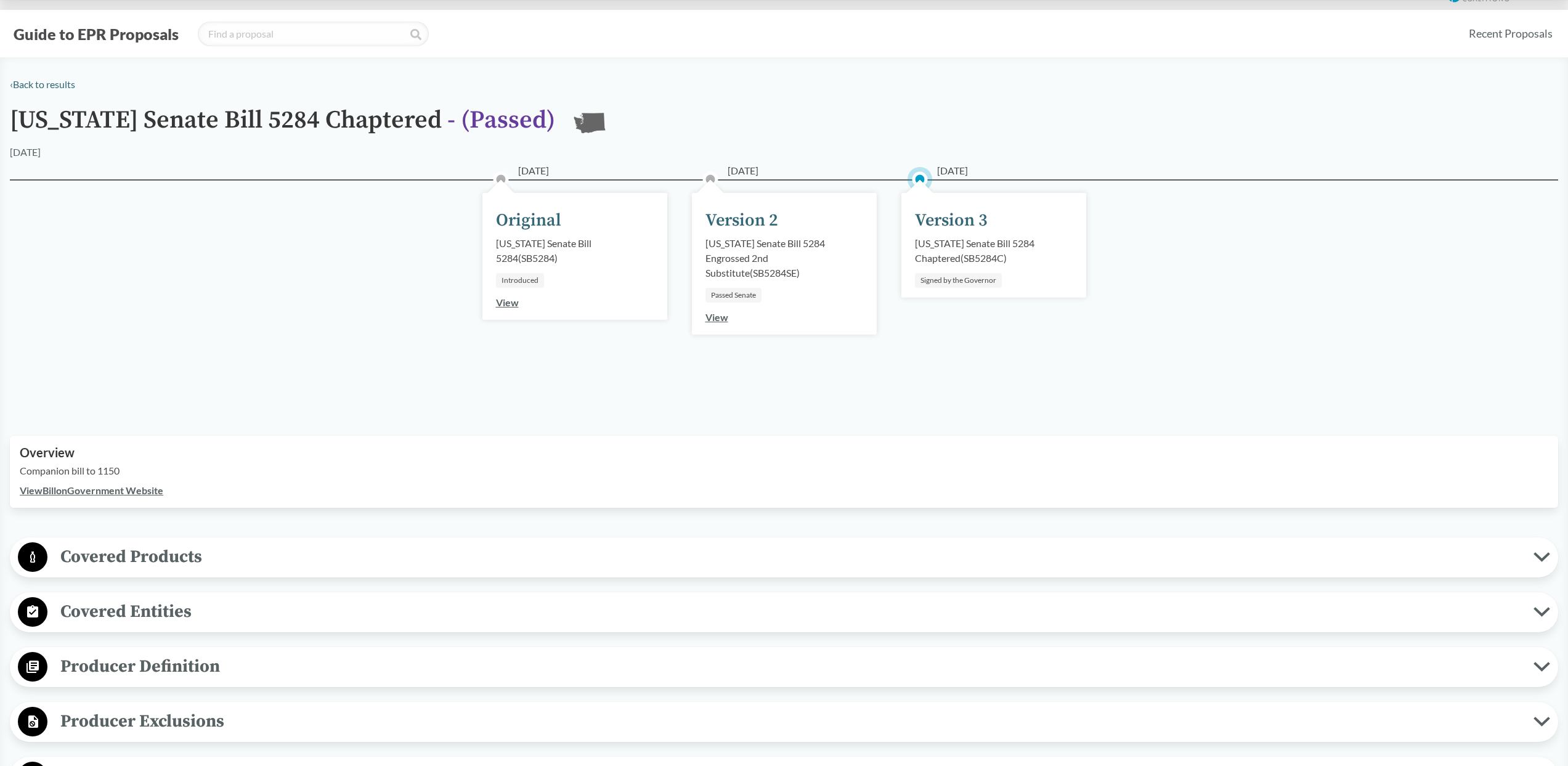
scroll to position [17, 0]
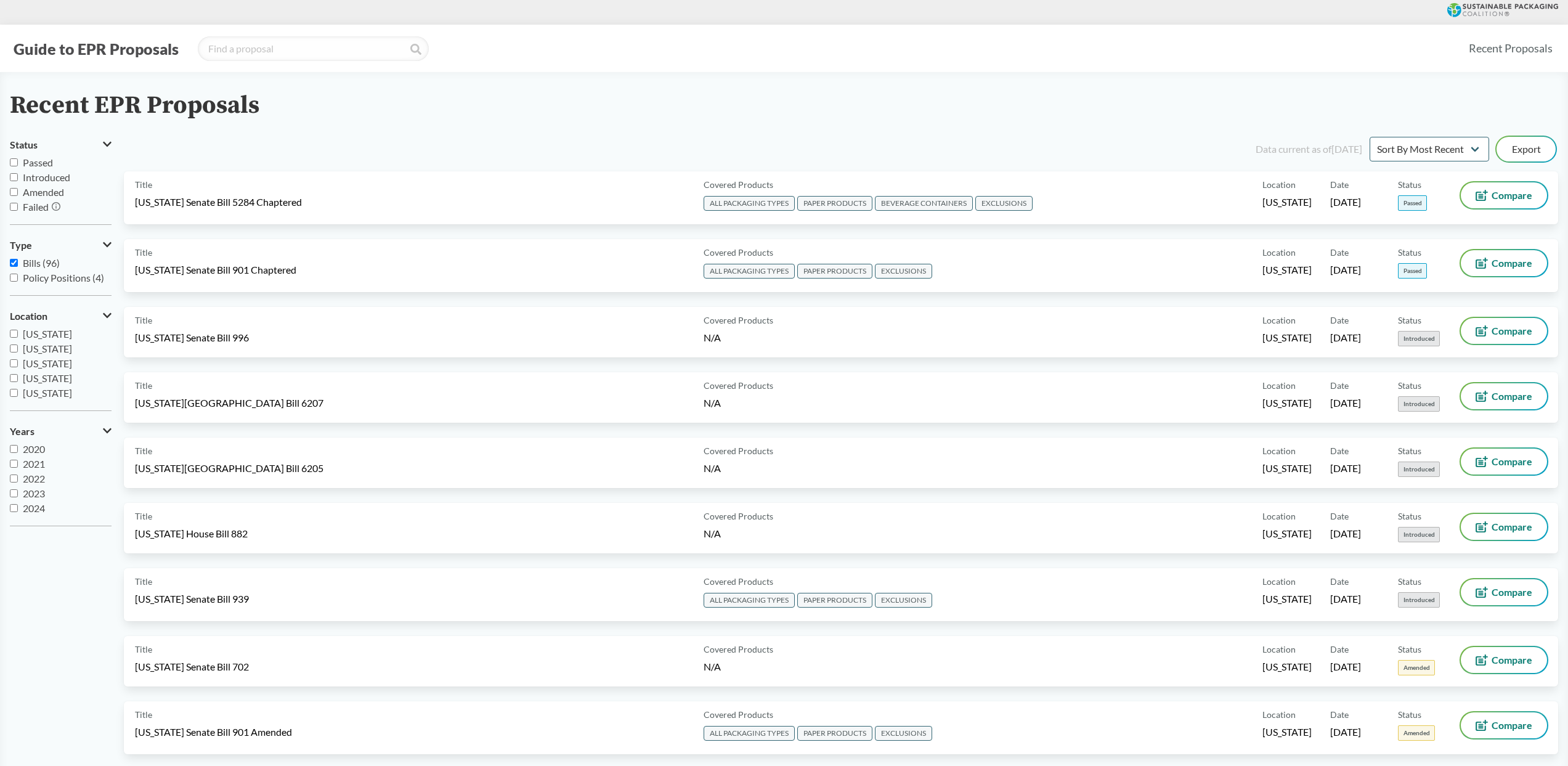
click at [146, 46] on button "Guide to EPR Proposals" at bounding box center [96, 48] width 172 height 19
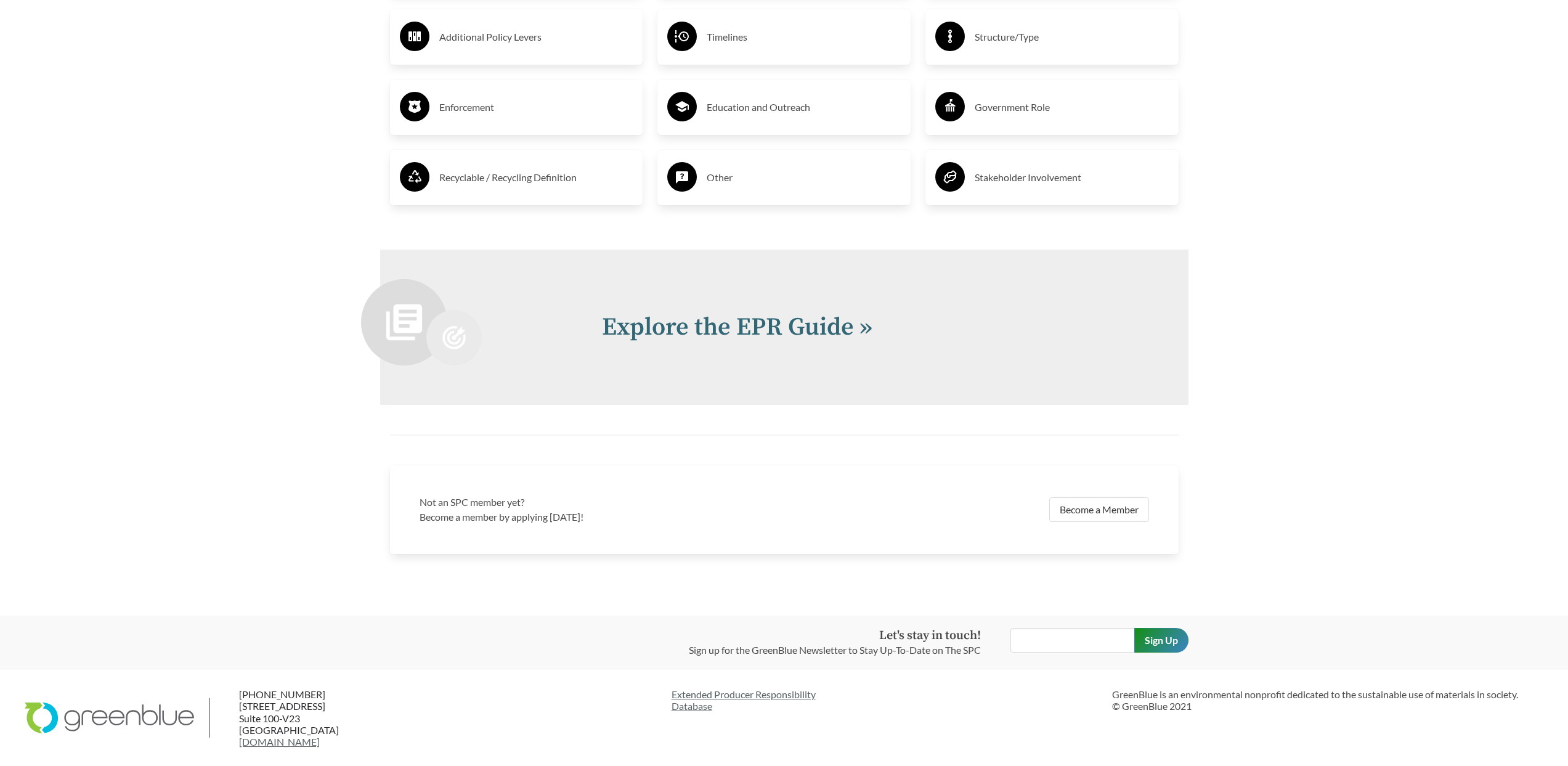
scroll to position [2631, 0]
click at [653, 333] on link "Explore the EPR Guide »" at bounding box center [737, 327] width 270 height 31
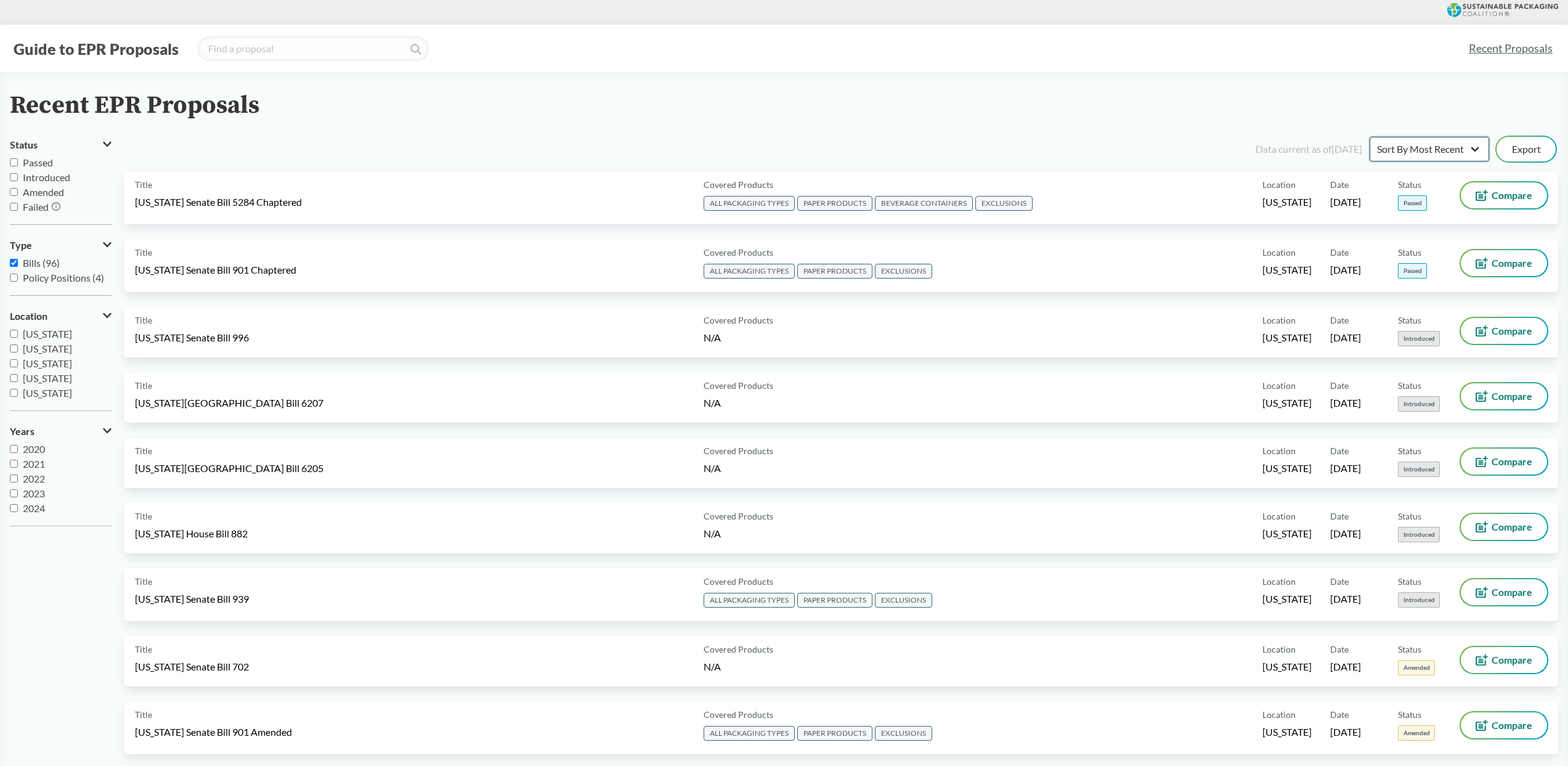
click at [896, 139] on select "Sort By Most Recent Sort By Status" at bounding box center [1429, 149] width 120 height 24
select select "Sort By Status"
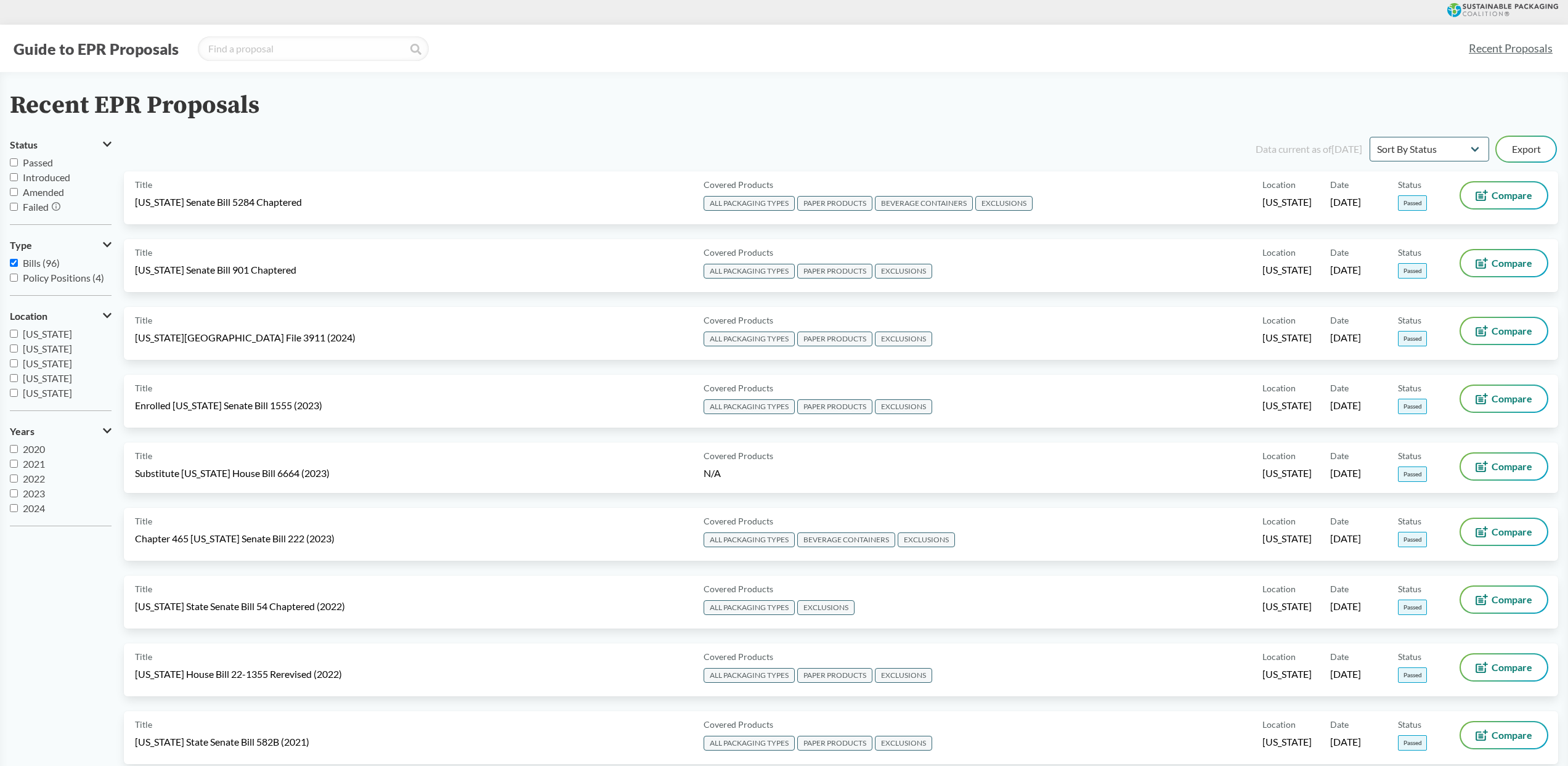
click at [41, 161] on span "Passed" at bounding box center [38, 162] width 30 height 12
click at [18, 161] on input "Passed" at bounding box center [14, 162] width 8 height 8
checkbox input "true"
click at [896, 140] on button "Export" at bounding box center [1526, 149] width 59 height 24
click at [896, 147] on div "Export All" at bounding box center [1517, 149] width 77 height 24
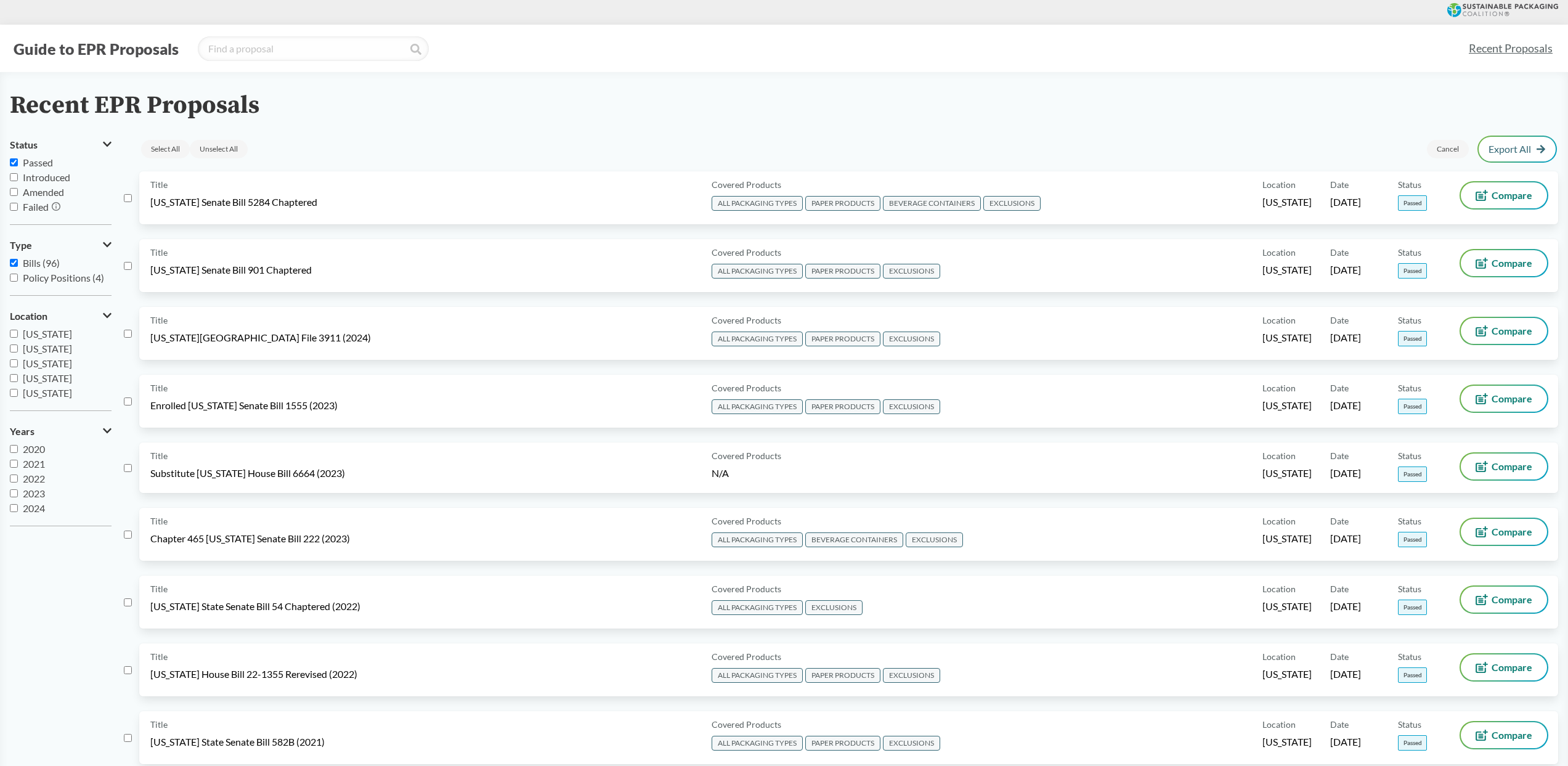
click at [896, 155] on div "Select All Unselect All Cancel Export All" at bounding box center [848, 149] width 1419 height 29
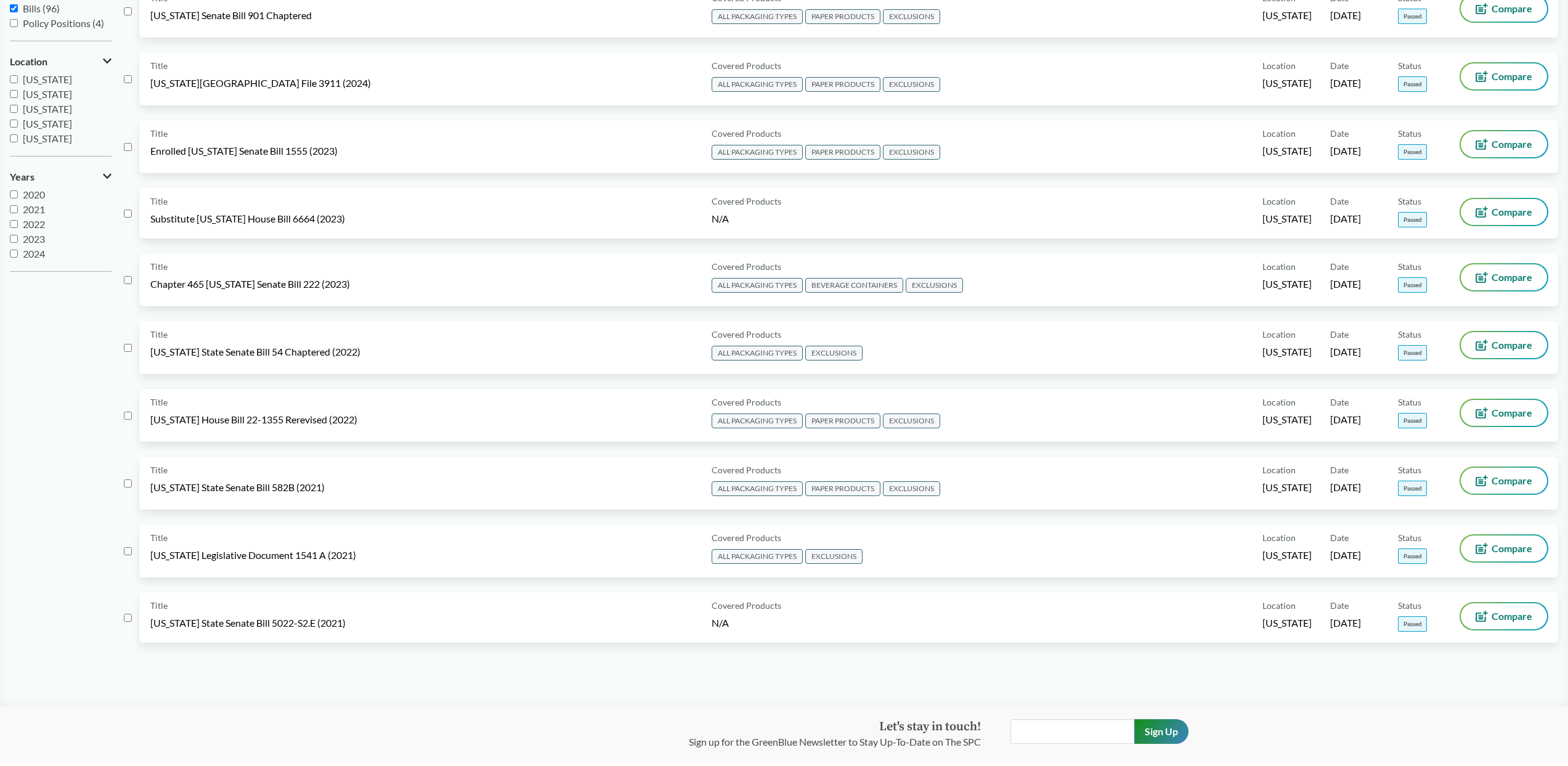
scroll to position [256, 0]
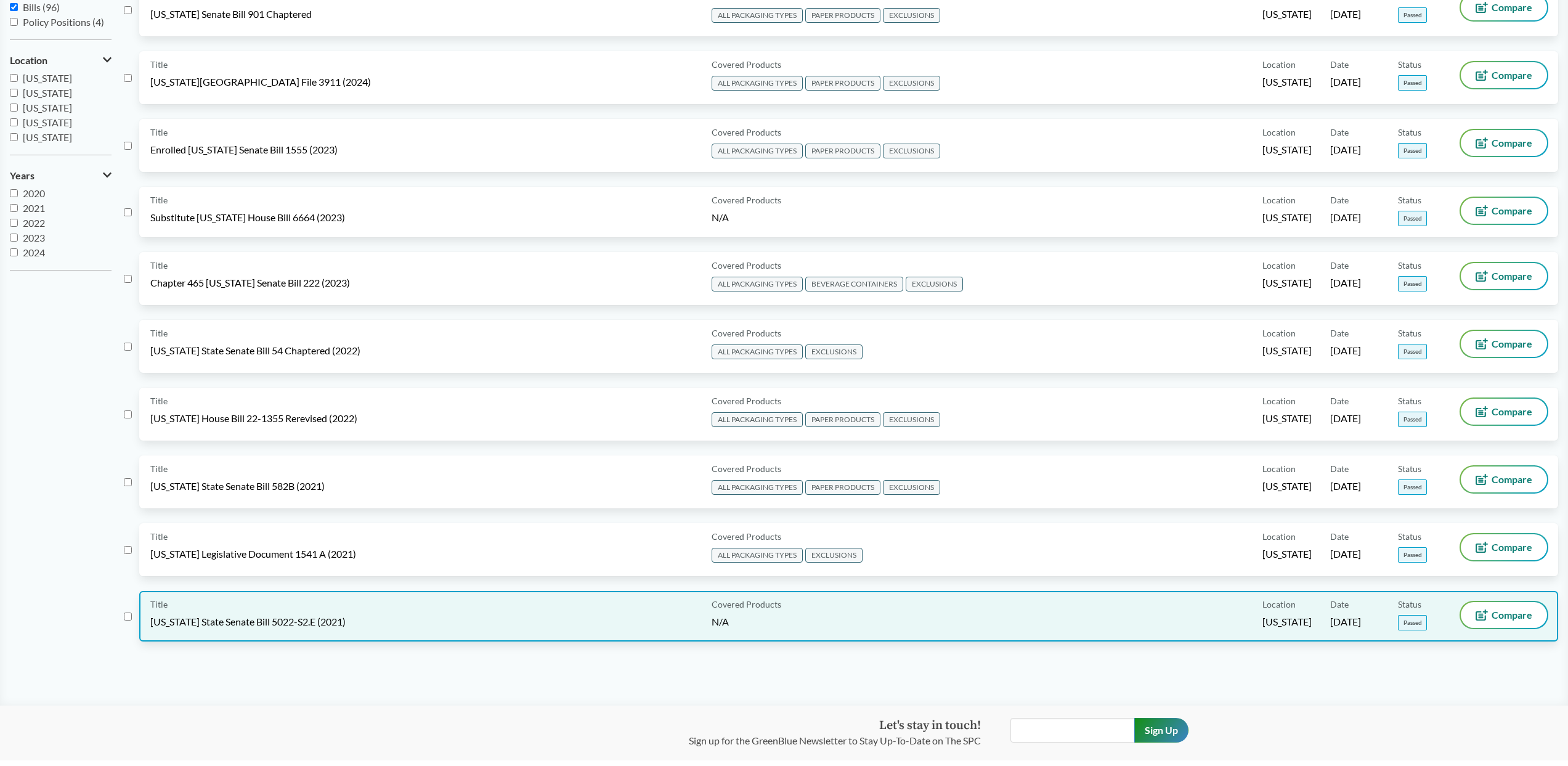
click at [896, 459] on div "Covered Products N/A" at bounding box center [985, 616] width 556 height 28
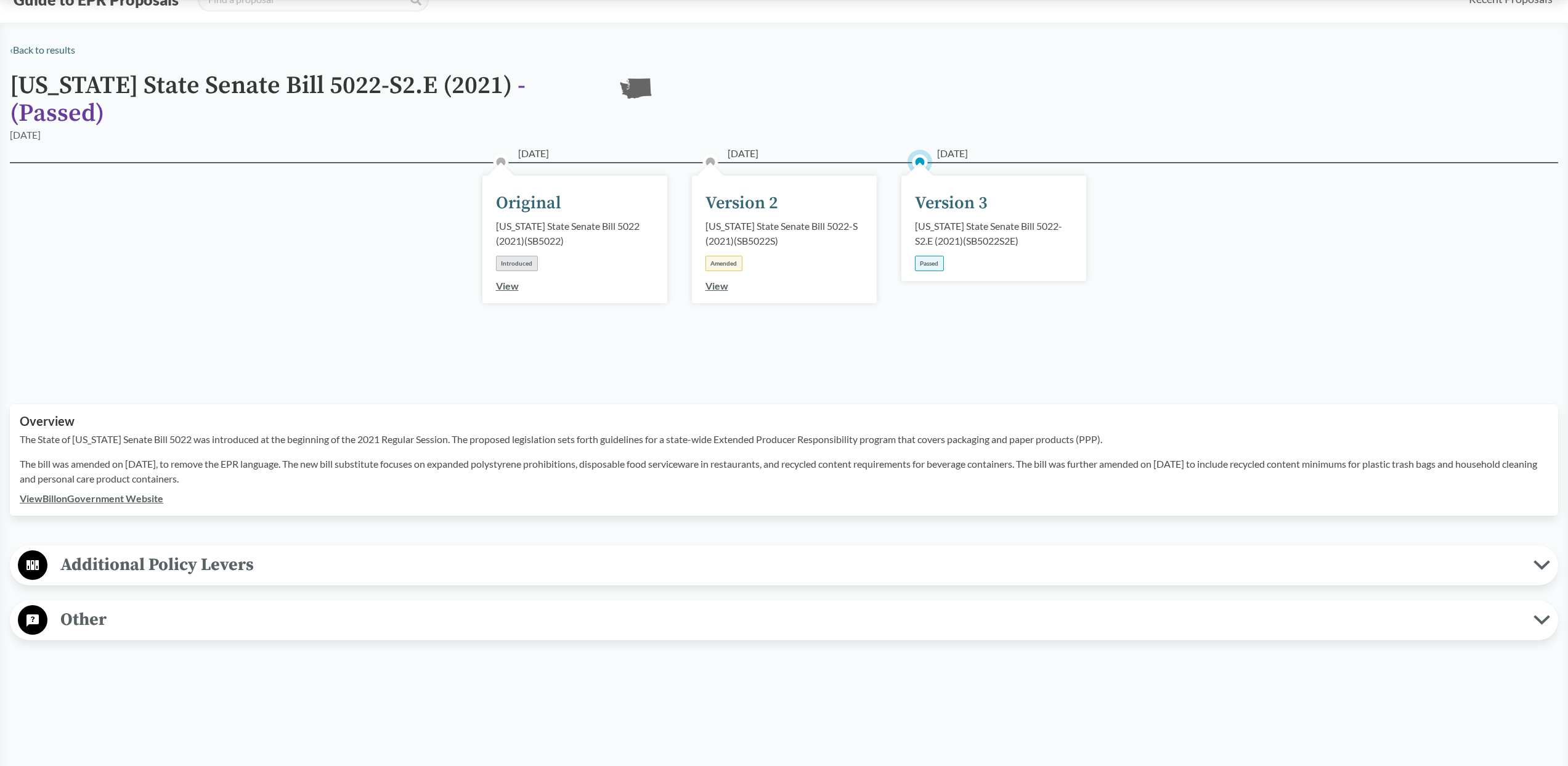
scroll to position [43, 0]
